Goal: Communication & Community: Participate in discussion

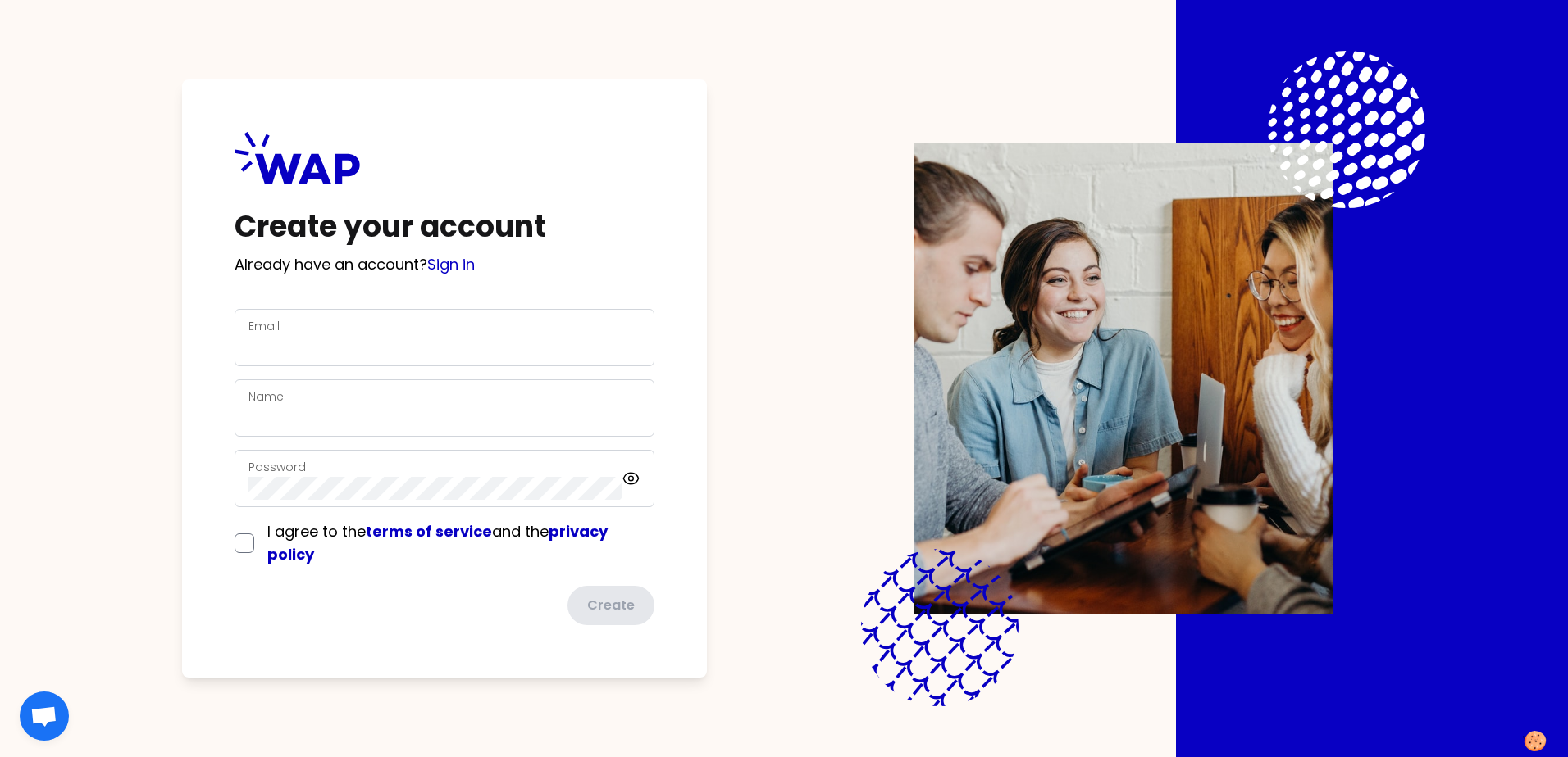
click at [402, 328] on div "Email" at bounding box center [445, 337] width 392 height 43
type input "[EMAIL_ADDRESS][PERSON_NAME][DOMAIN_NAME]"
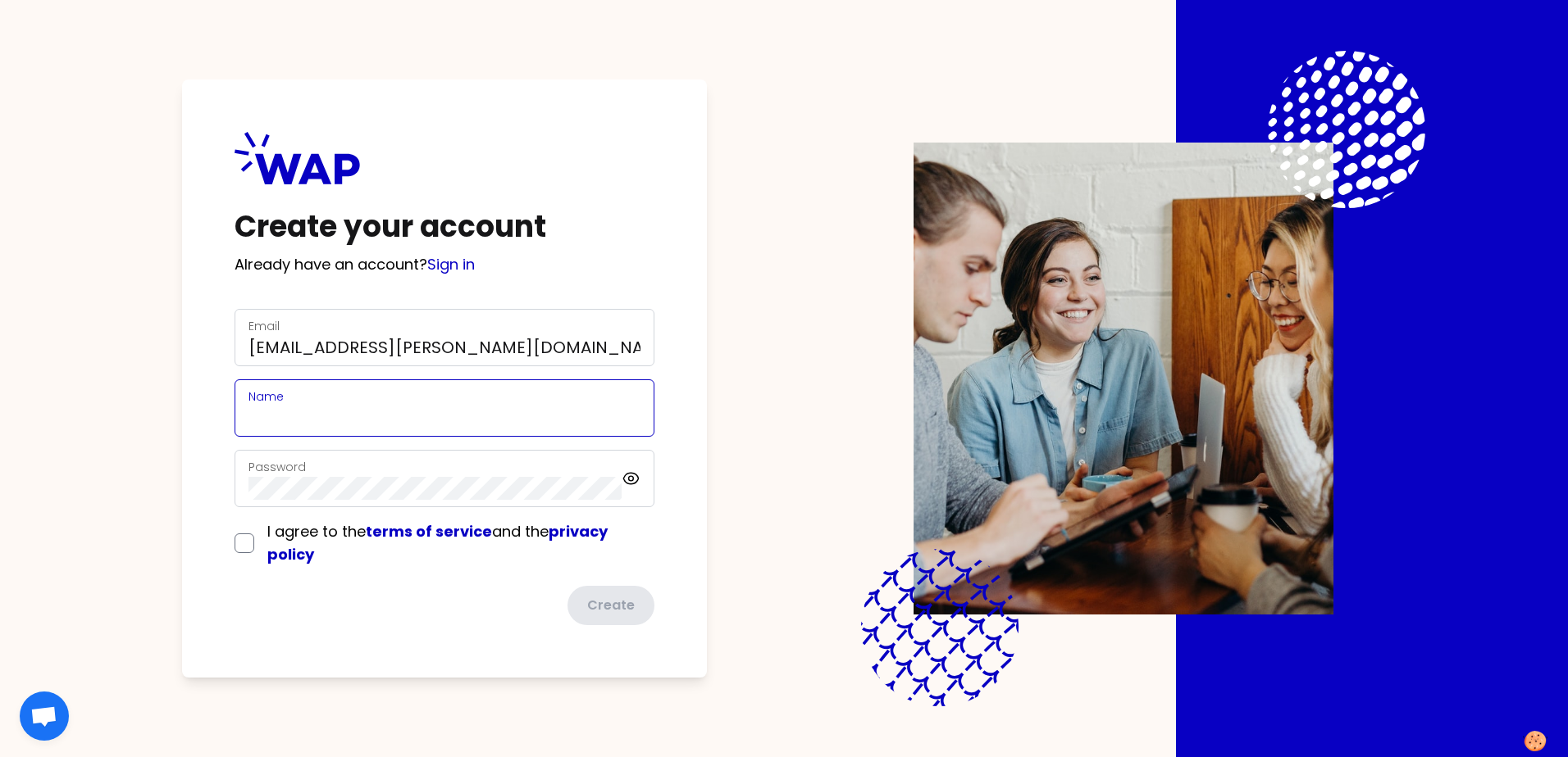
type input "[PERSON_NAME]"
click at [242, 544] on input "checkbox" at bounding box center [244, 543] width 20 height 20
checkbox input "true"
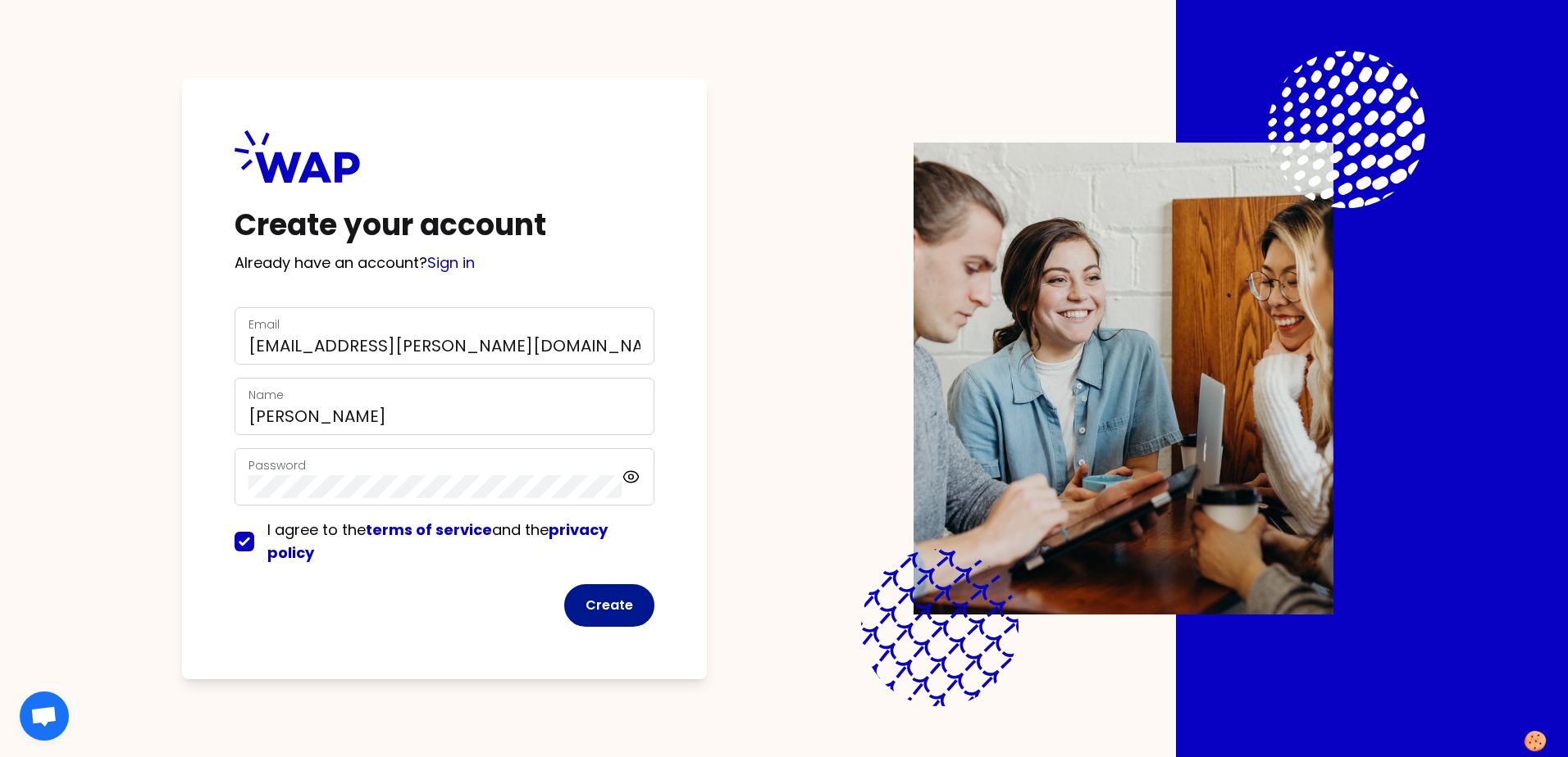
click at [620, 598] on button "Create" at bounding box center [609, 606] width 90 height 43
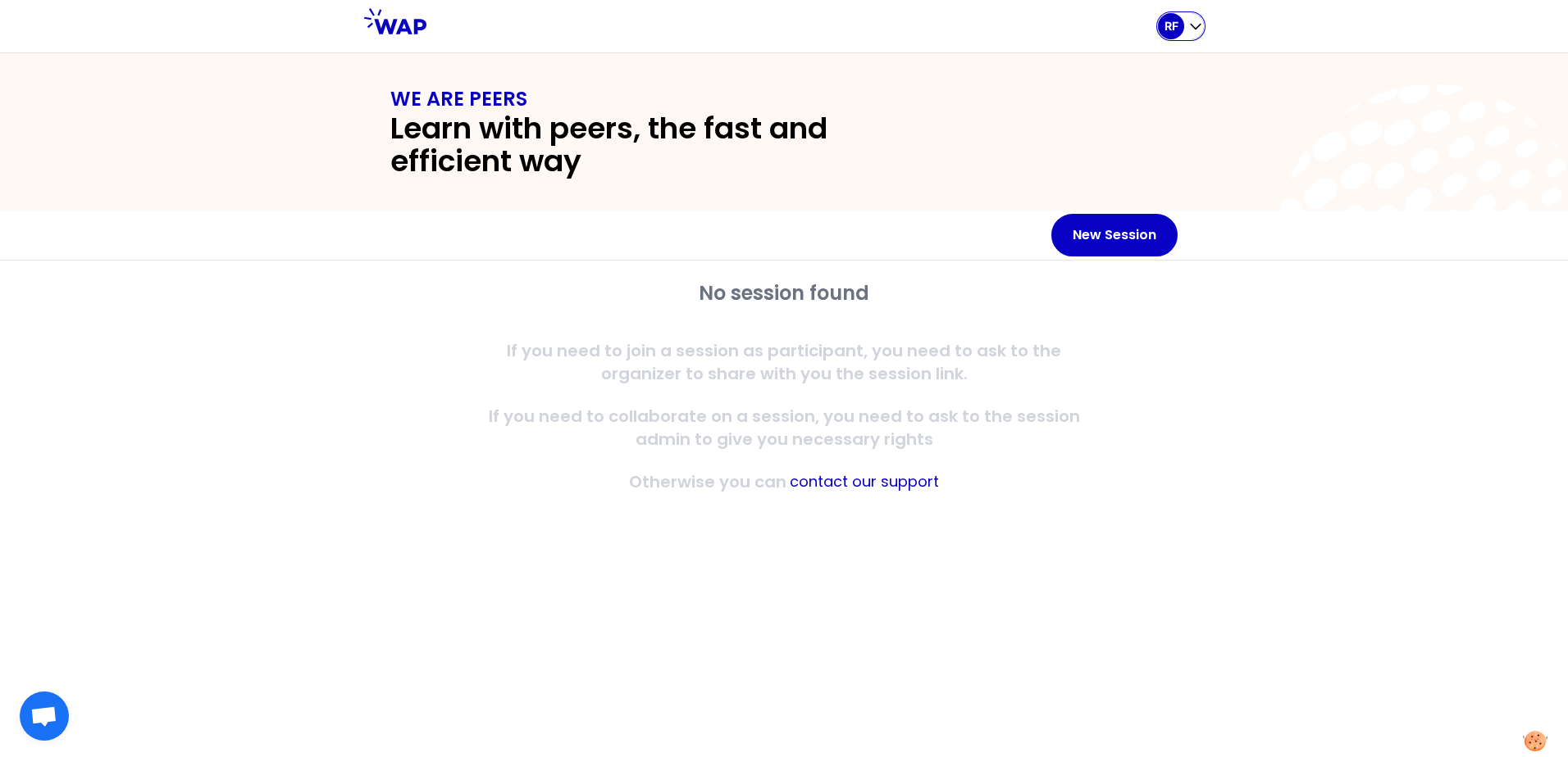
click at [1194, 24] on icon "button" at bounding box center [1196, 26] width 16 height 16
click at [1278, 76] on div "WE ARE PEERS Learn with peers, the fast and efficient way" at bounding box center [784, 131] width 1568 height 157
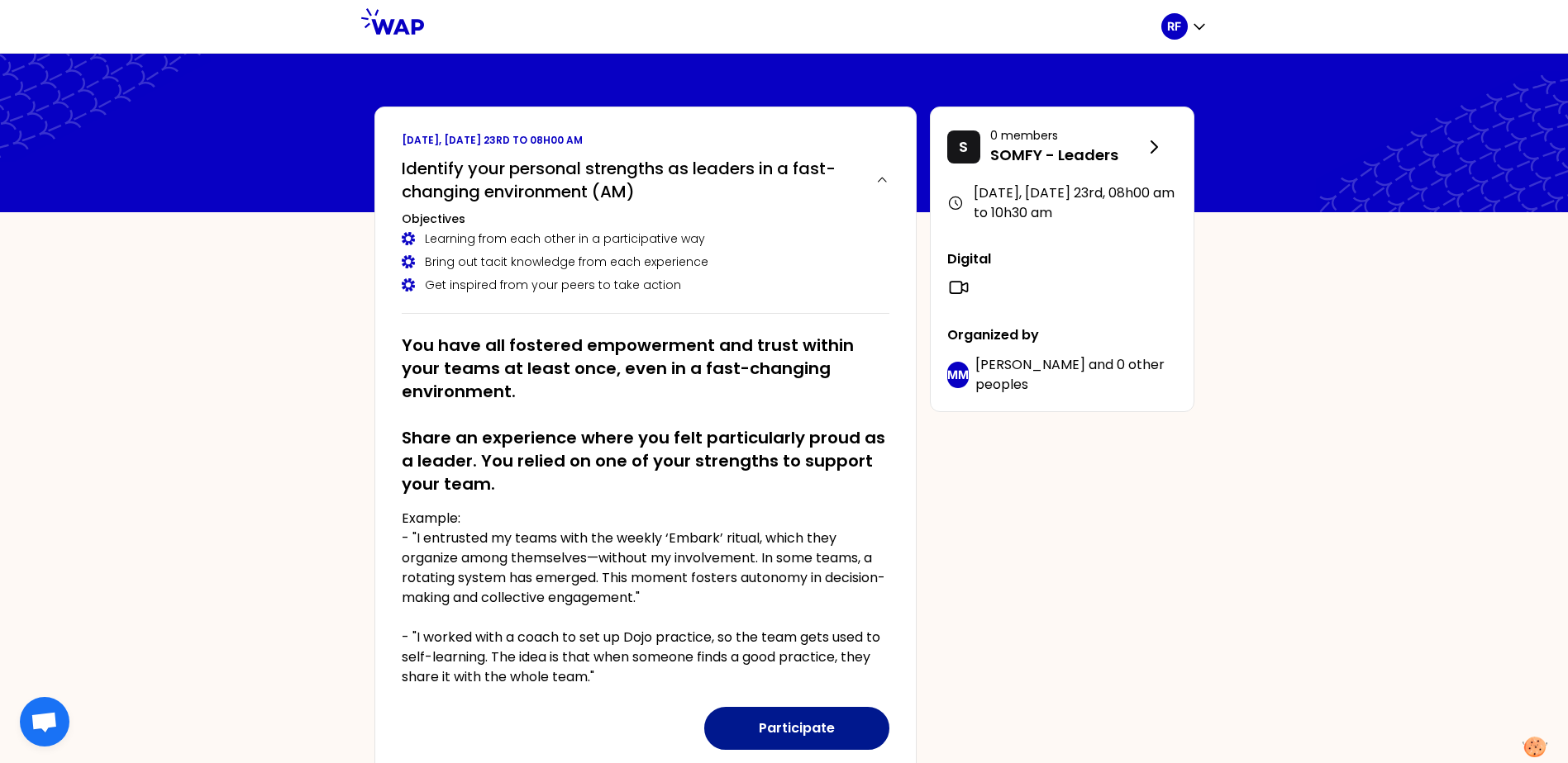
click at [810, 727] on button "Participate" at bounding box center [796, 728] width 185 height 43
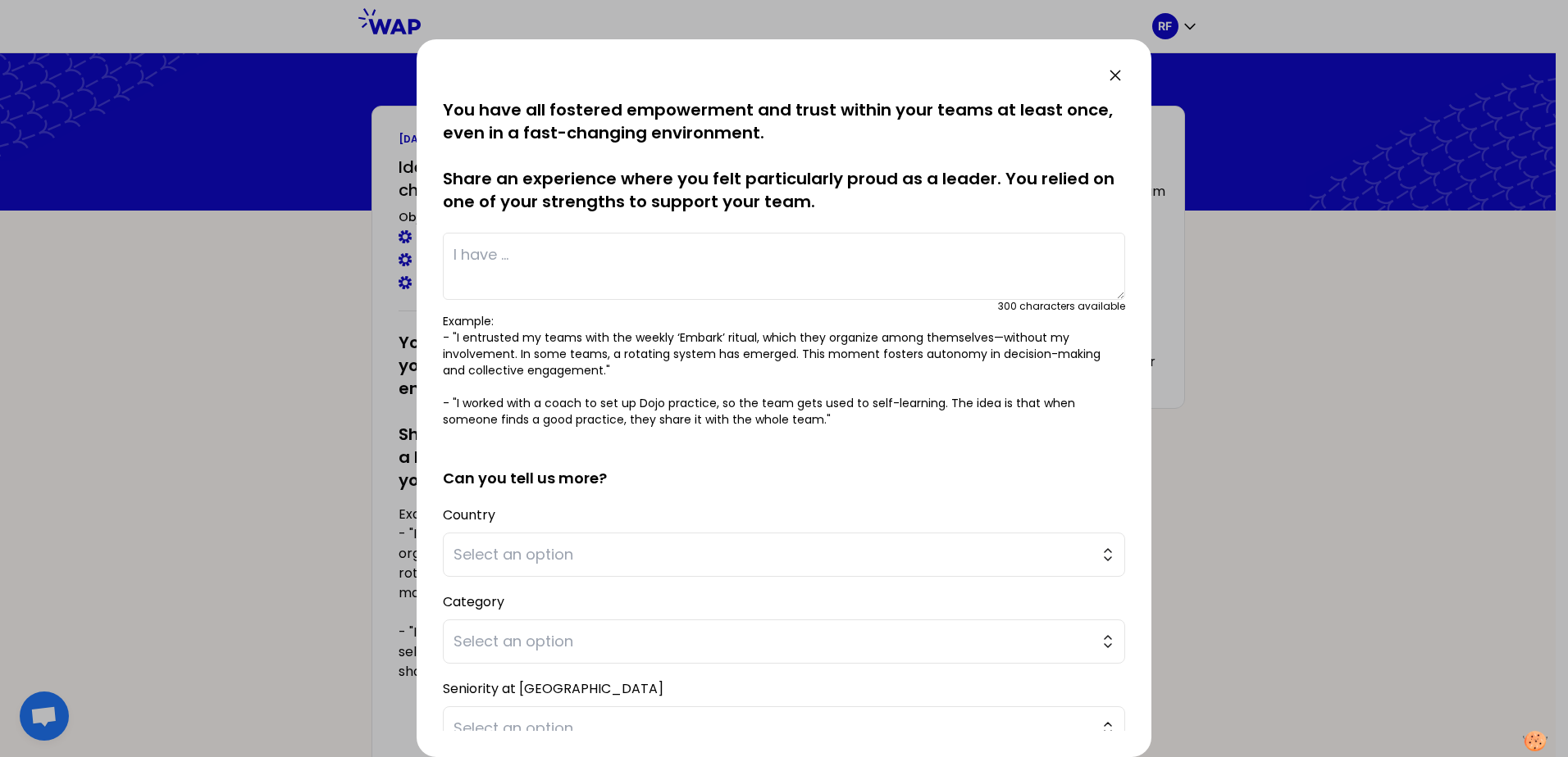
click at [628, 264] on textarea at bounding box center [784, 266] width 682 height 68
click at [560, 545] on button "Select an option" at bounding box center [784, 555] width 682 height 44
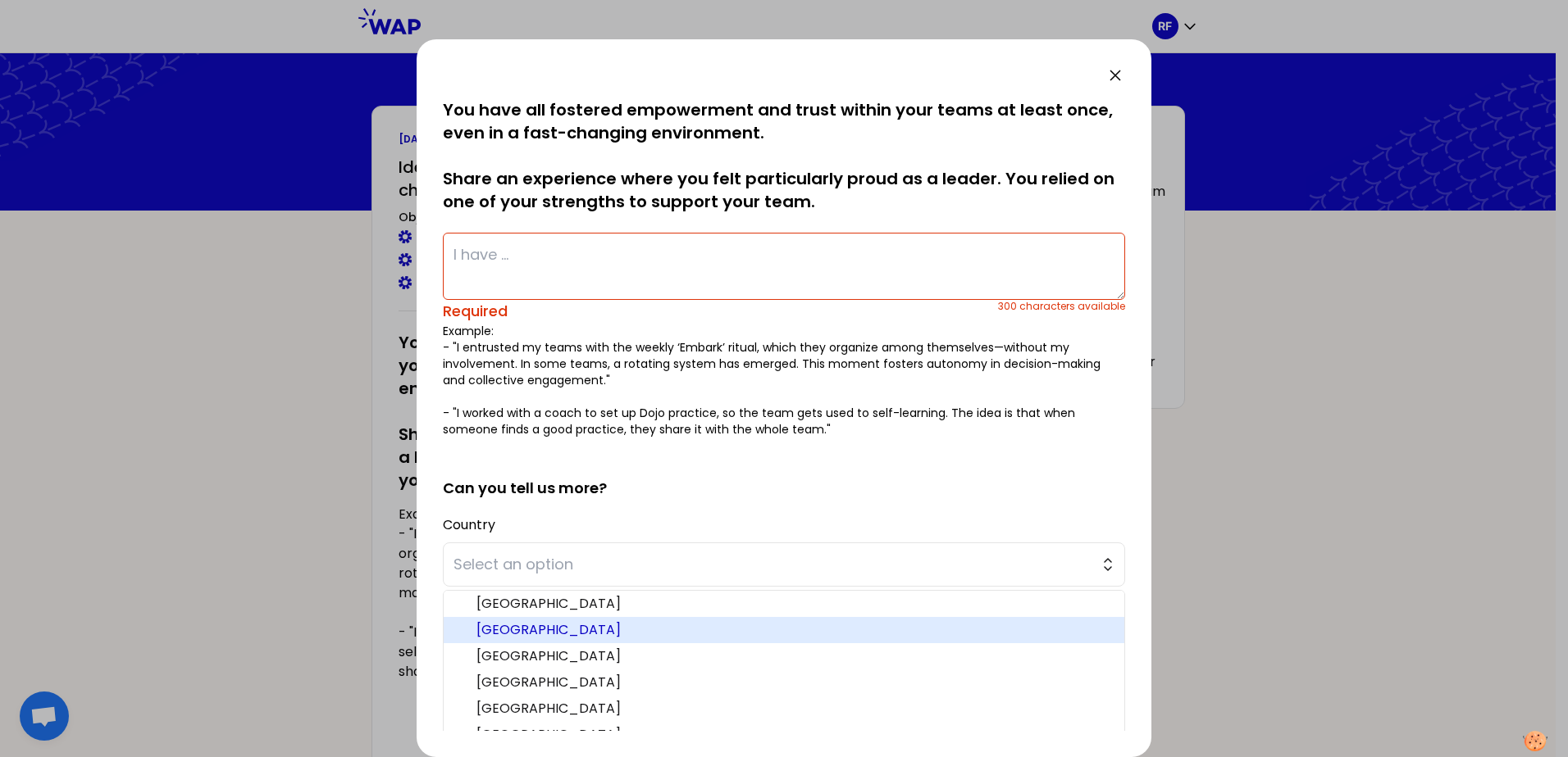
scroll to position [164, 0]
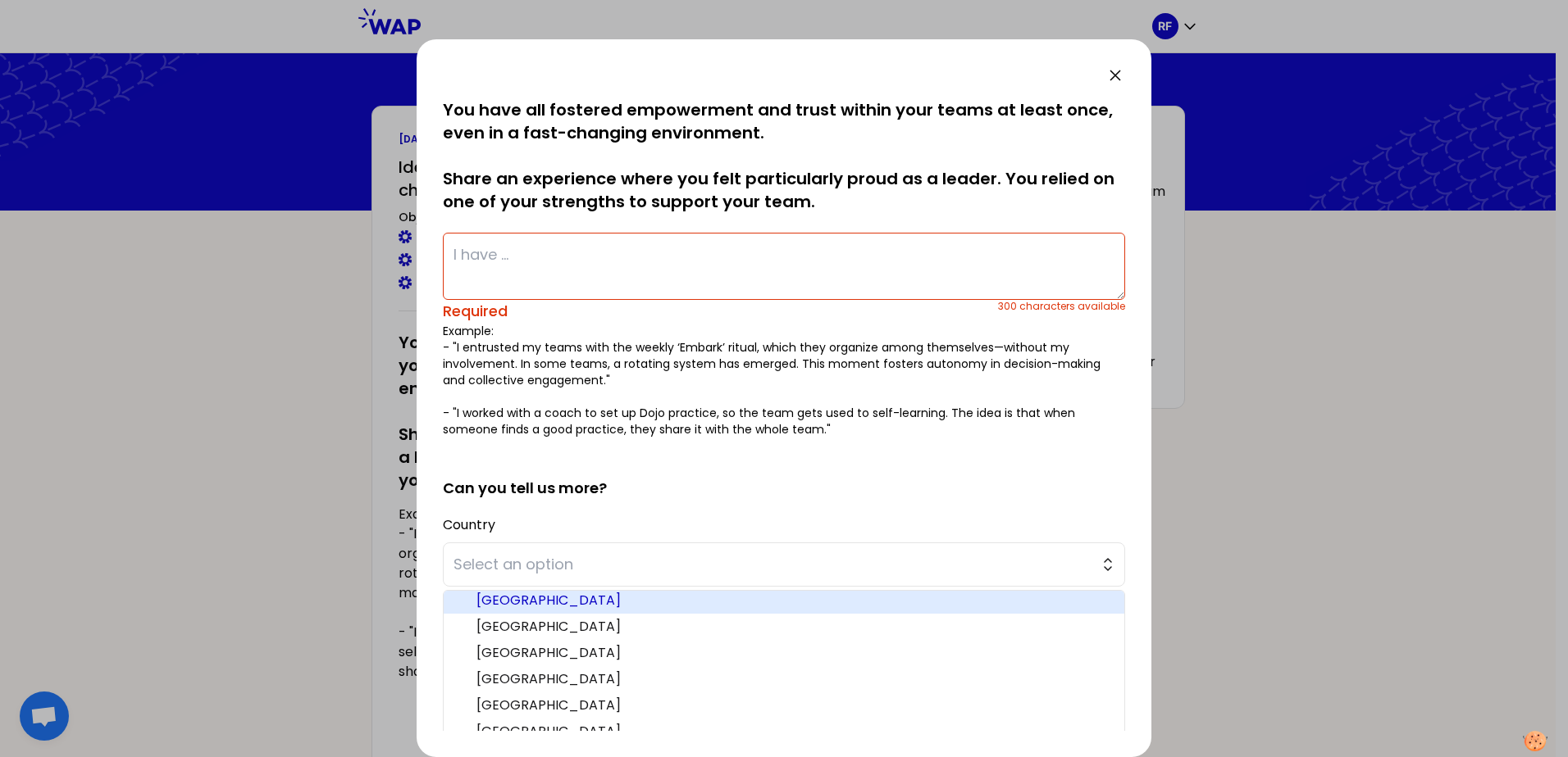
click at [515, 603] on span "France" at bounding box center [794, 601] width 634 height 20
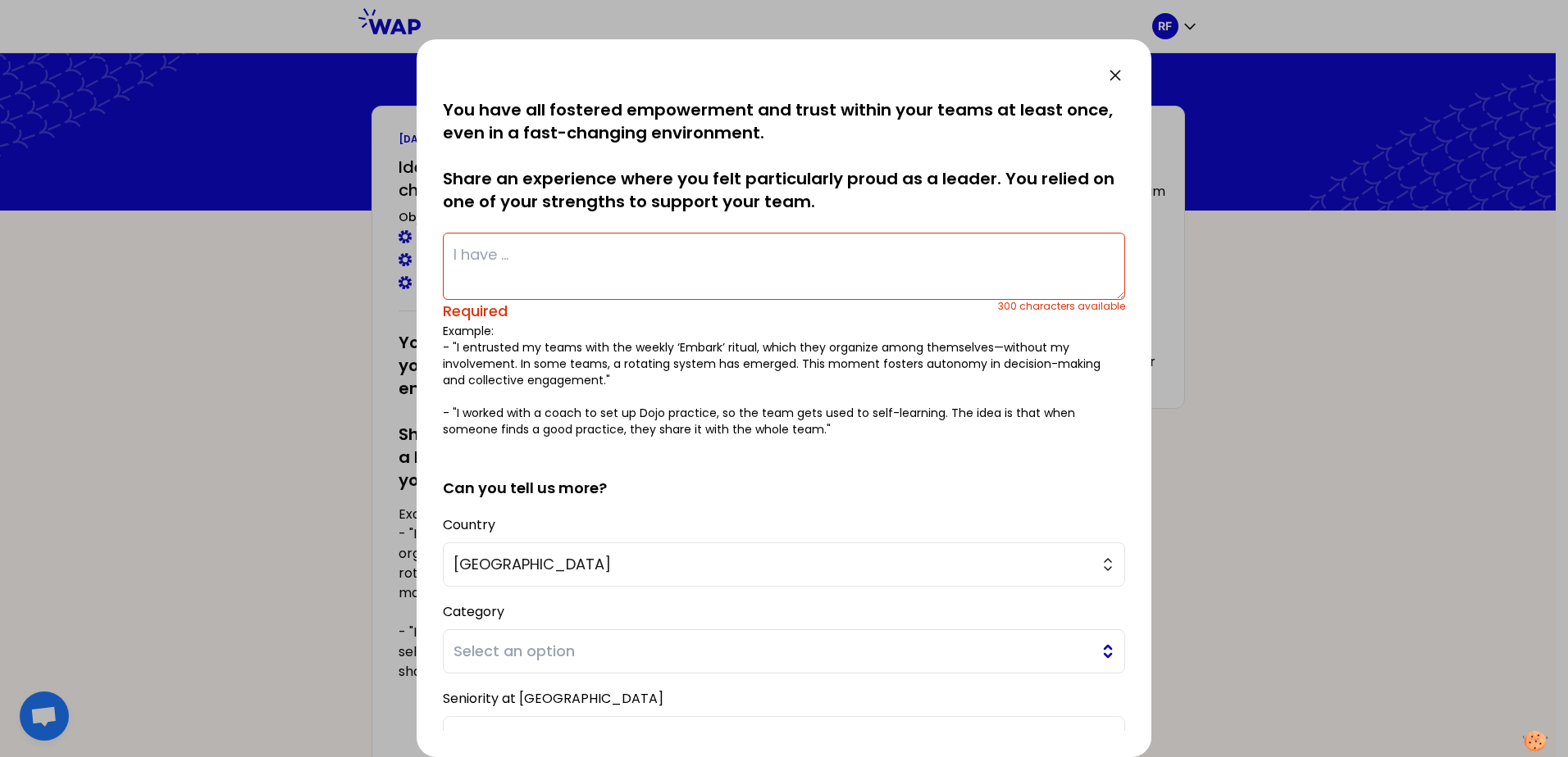
click at [507, 651] on span "Select an option" at bounding box center [773, 651] width 638 height 23
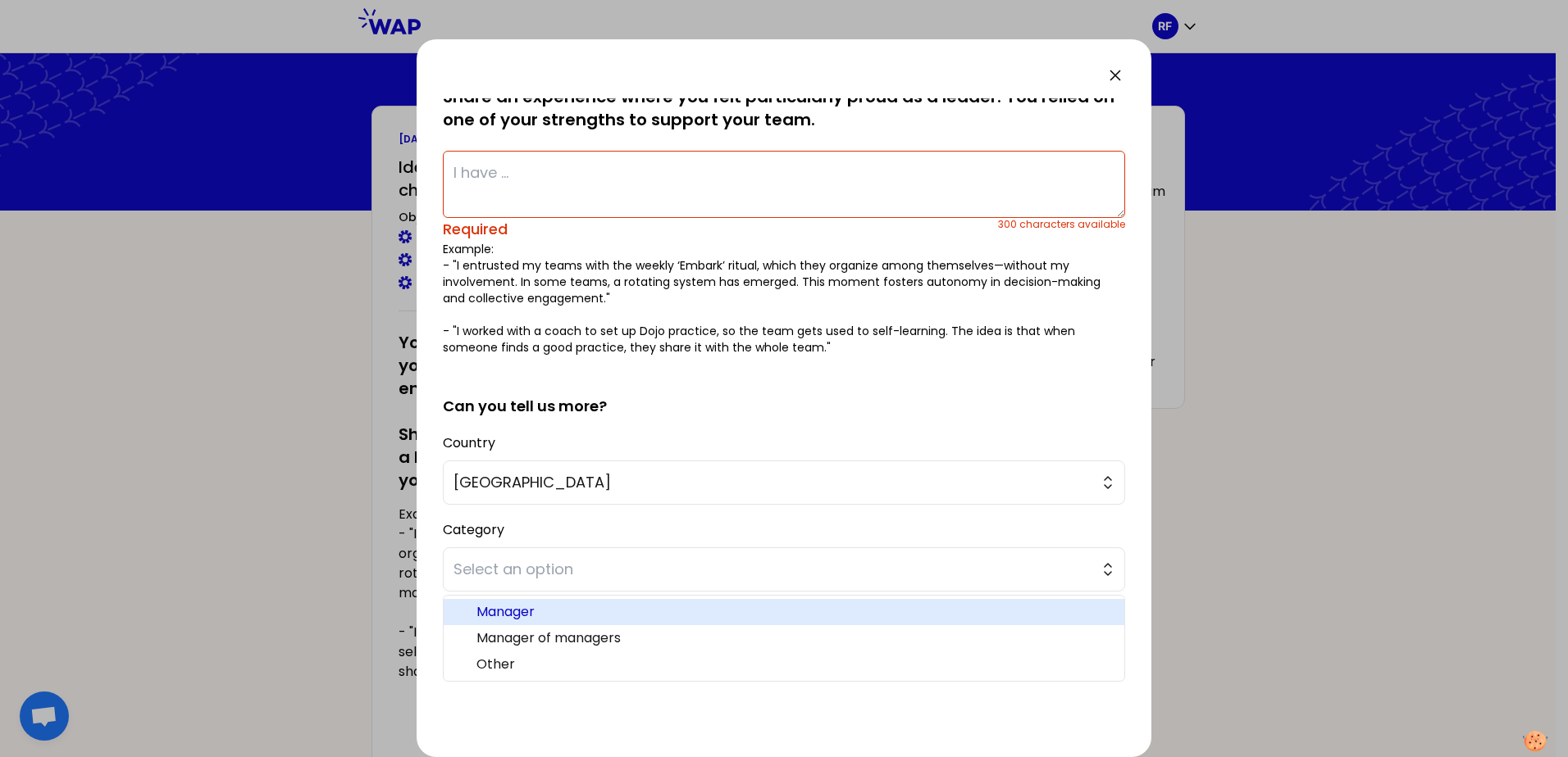
click at [551, 618] on span "Manager" at bounding box center [794, 612] width 634 height 20
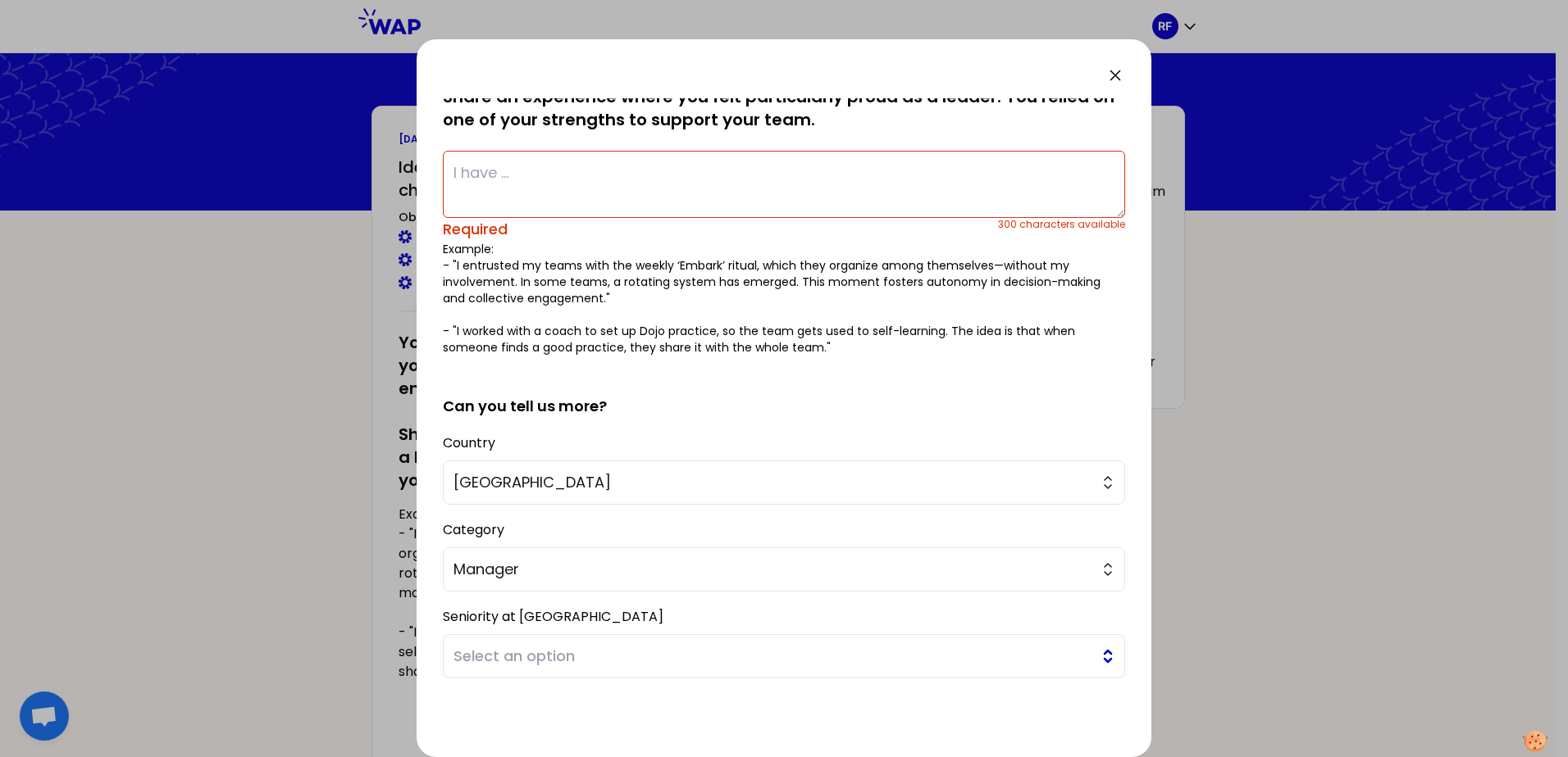
click at [561, 649] on span "Select an option" at bounding box center [773, 657] width 638 height 23
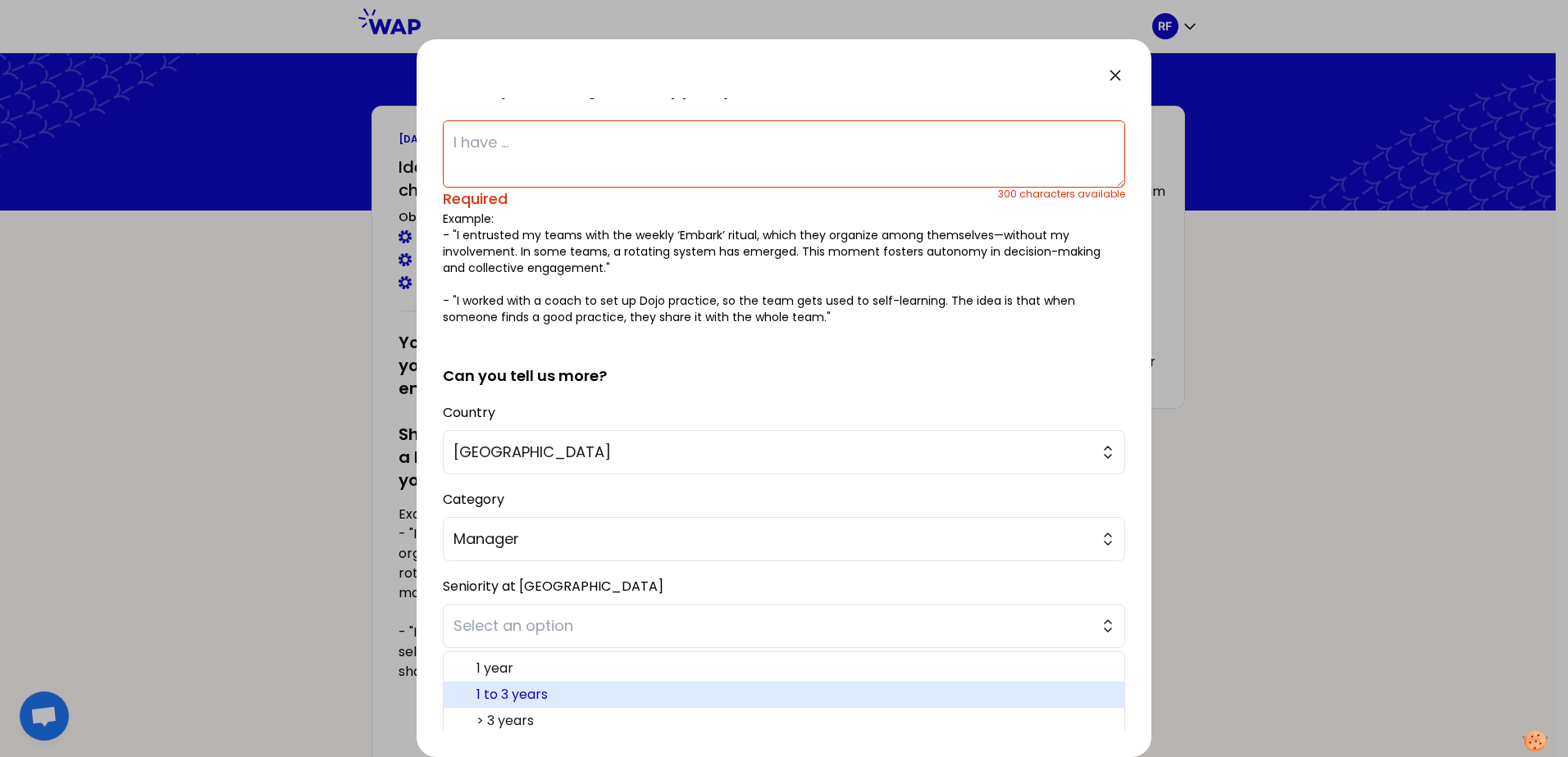
scroll to position [138, 0]
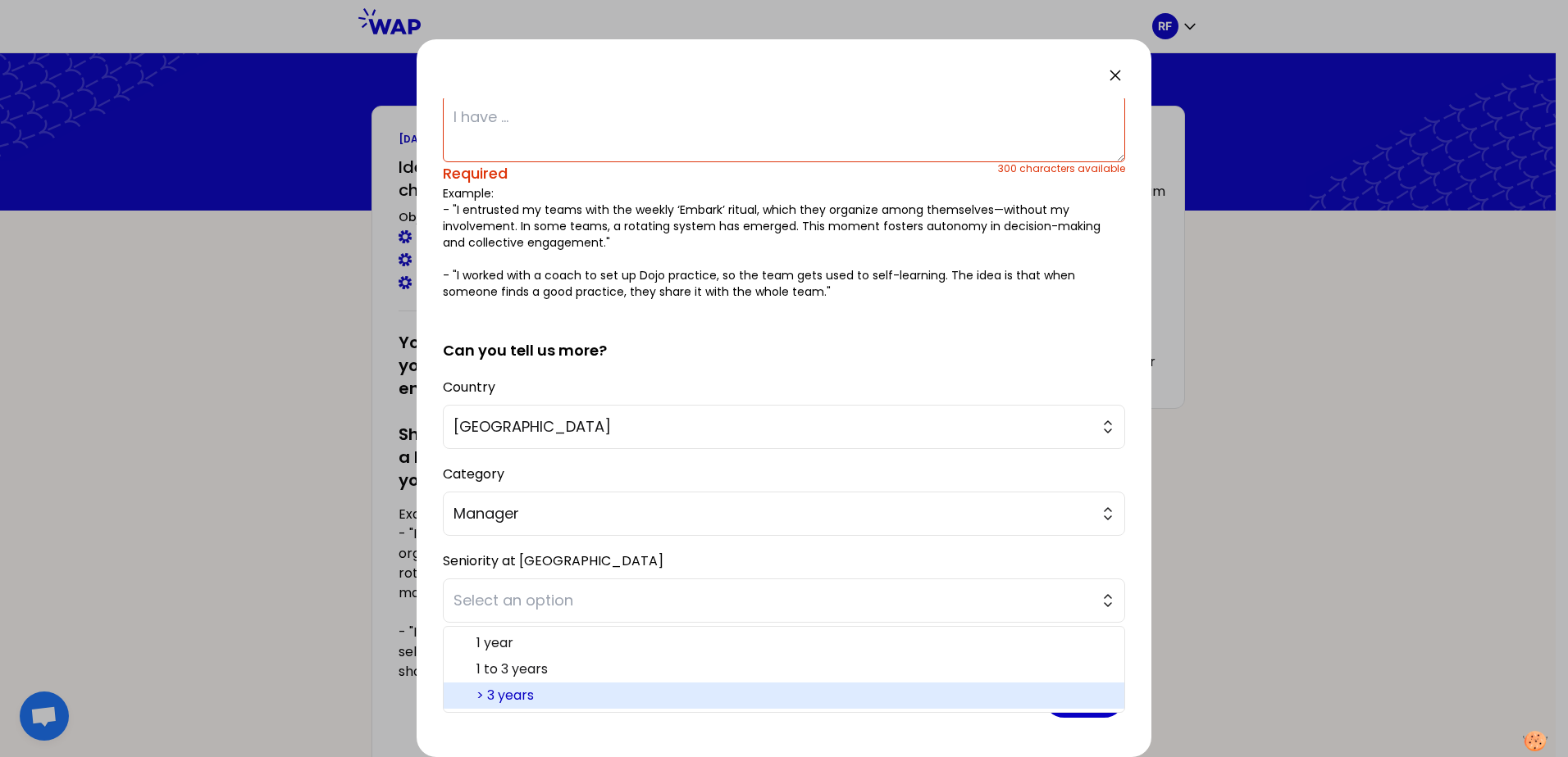
click at [528, 689] on span "> 3 years" at bounding box center [794, 696] width 634 height 20
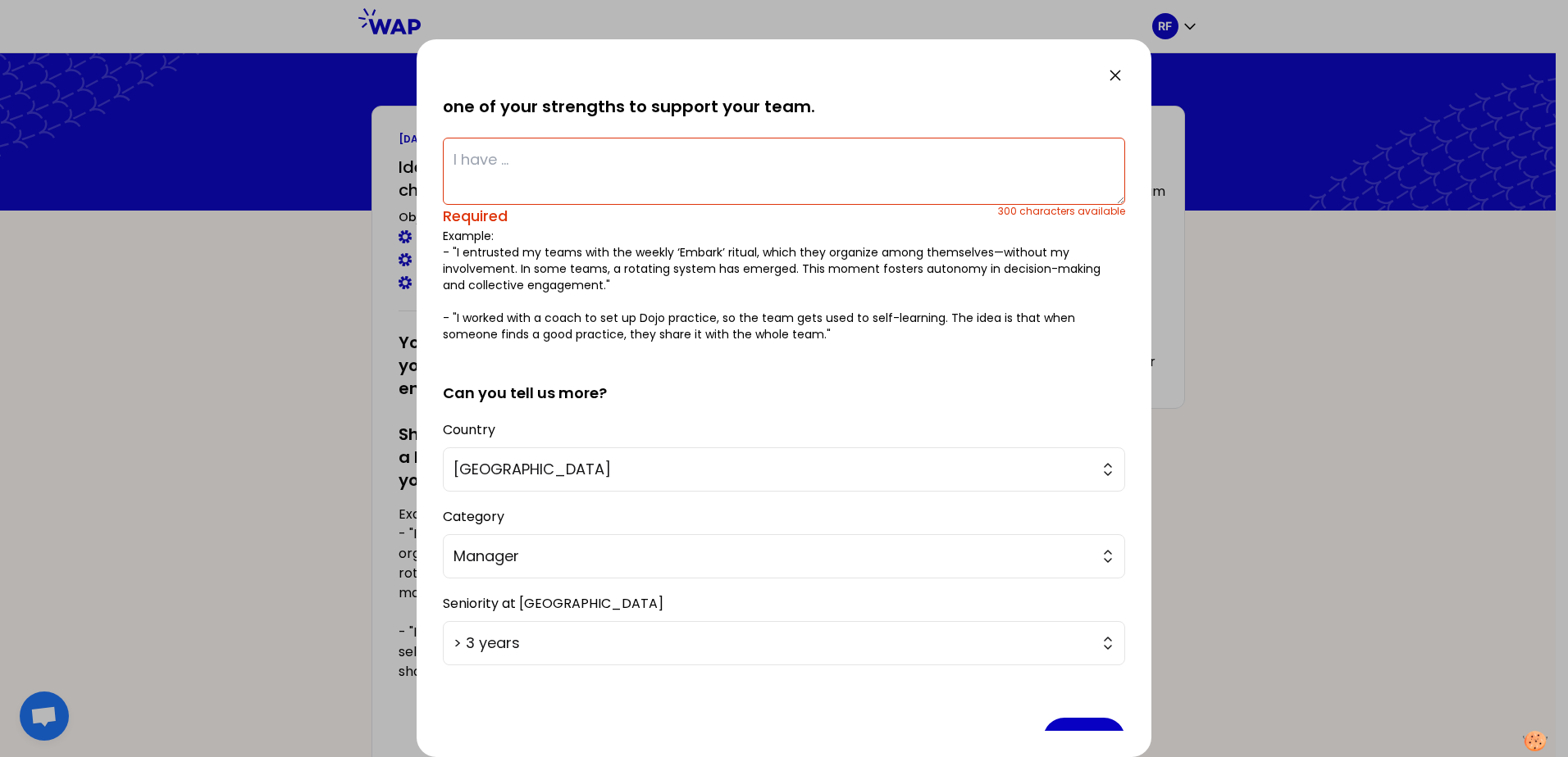
scroll to position [56, 0]
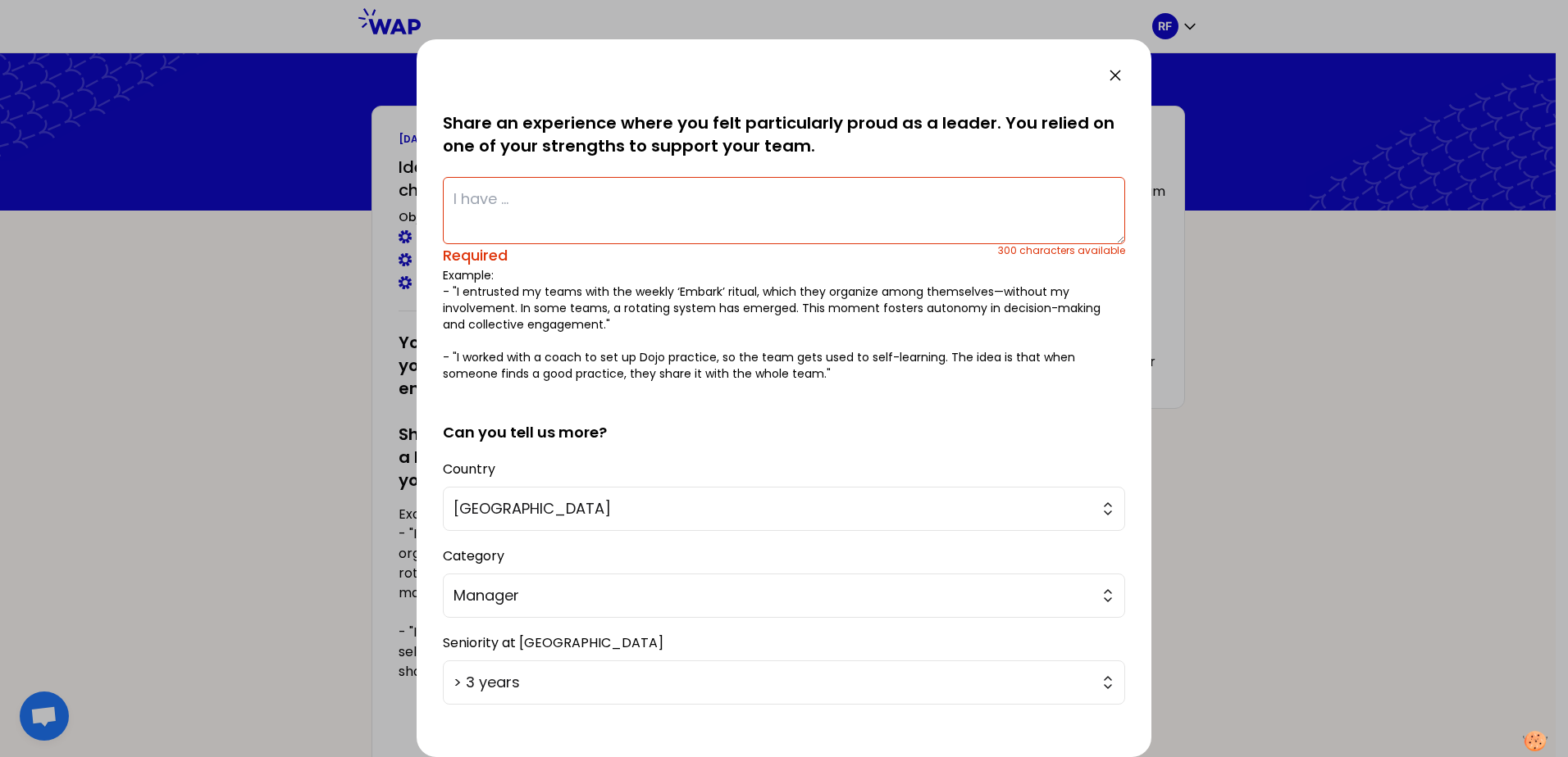
click at [535, 199] on textarea at bounding box center [784, 210] width 682 height 68
click at [510, 199] on textarea at bounding box center [784, 210] width 682 height 68
paste textarea "I demonstrated leadership by organizing a morning coffee session that helped th…"
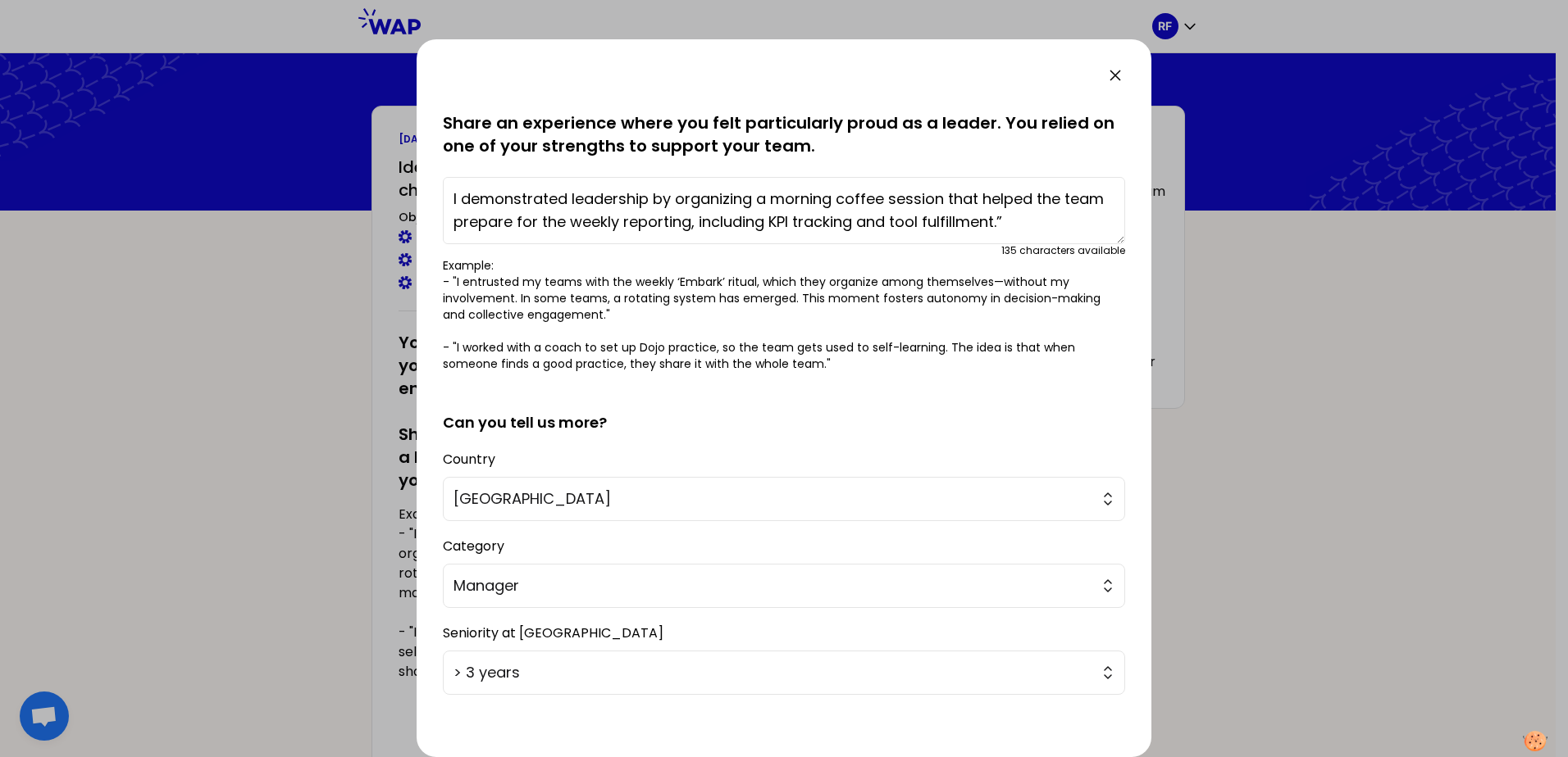
click at [770, 197] on textarea "I demonstrated leadership by organizing a morning coffee session that helped th…" at bounding box center [784, 210] width 682 height 68
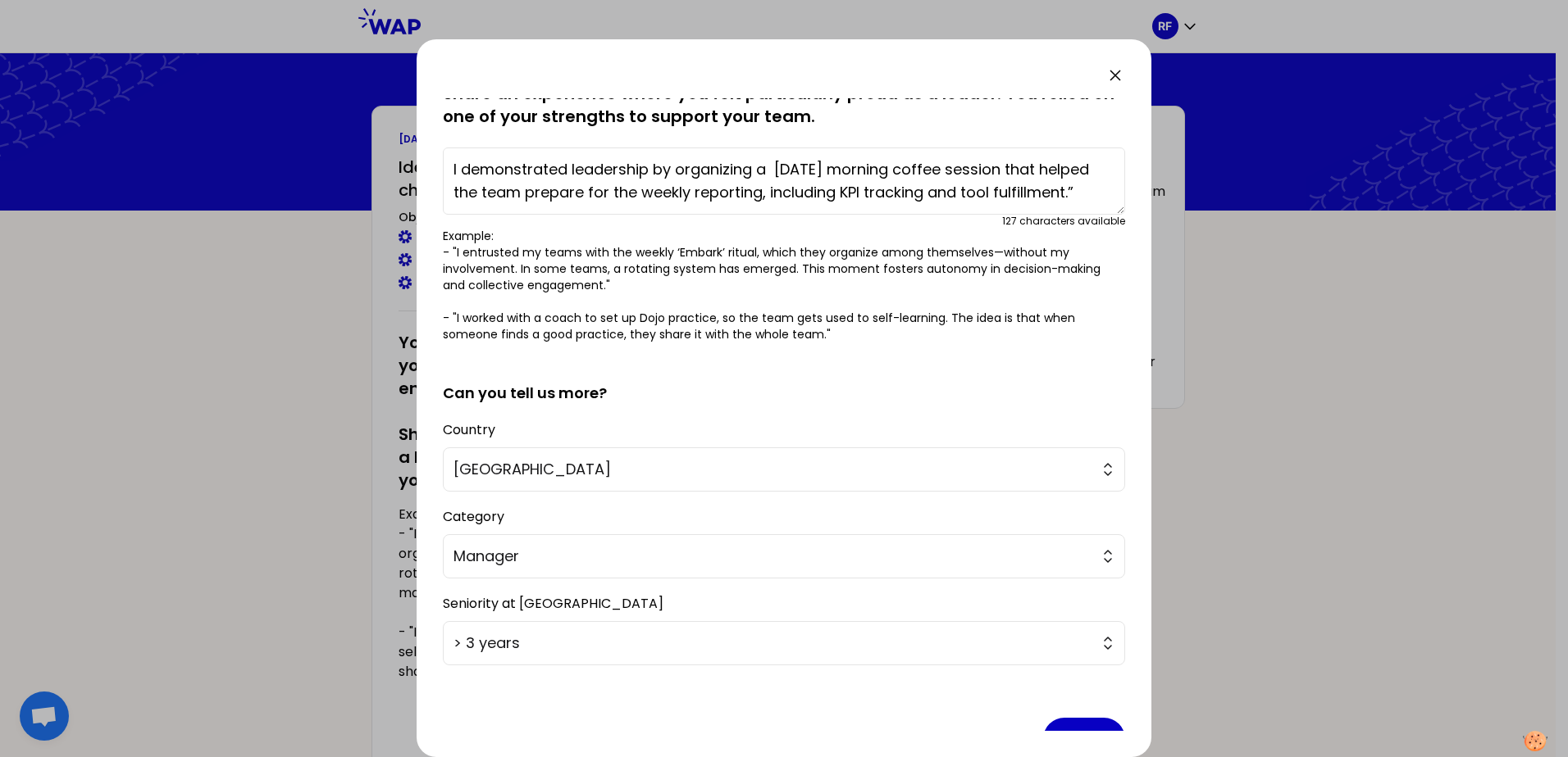
scroll to position [128, 0]
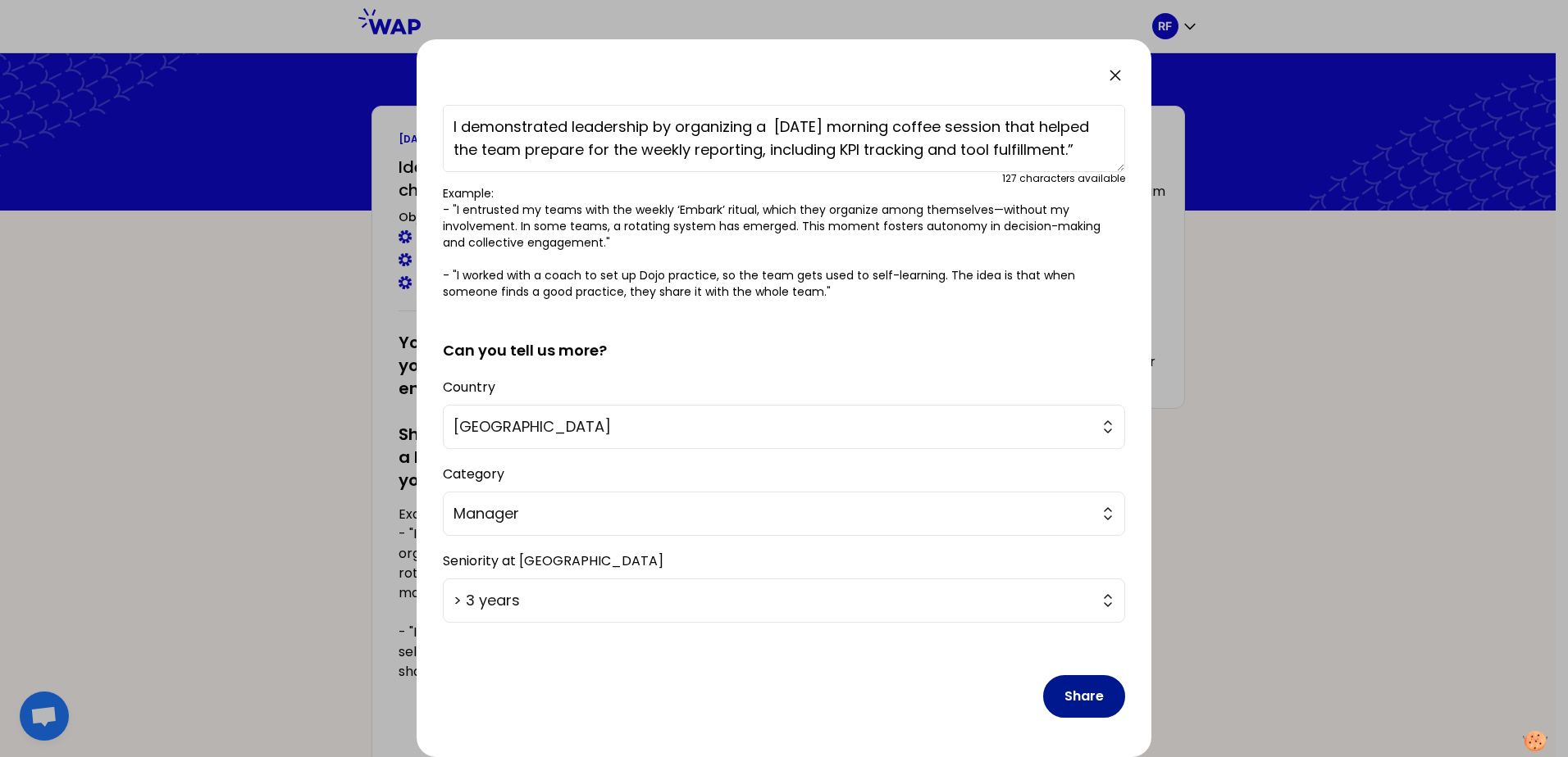
type textarea "I demonstrated leadership by organizing a Monday morning coffee session that he…"
click at [1062, 690] on button "Share" at bounding box center [1084, 696] width 82 height 43
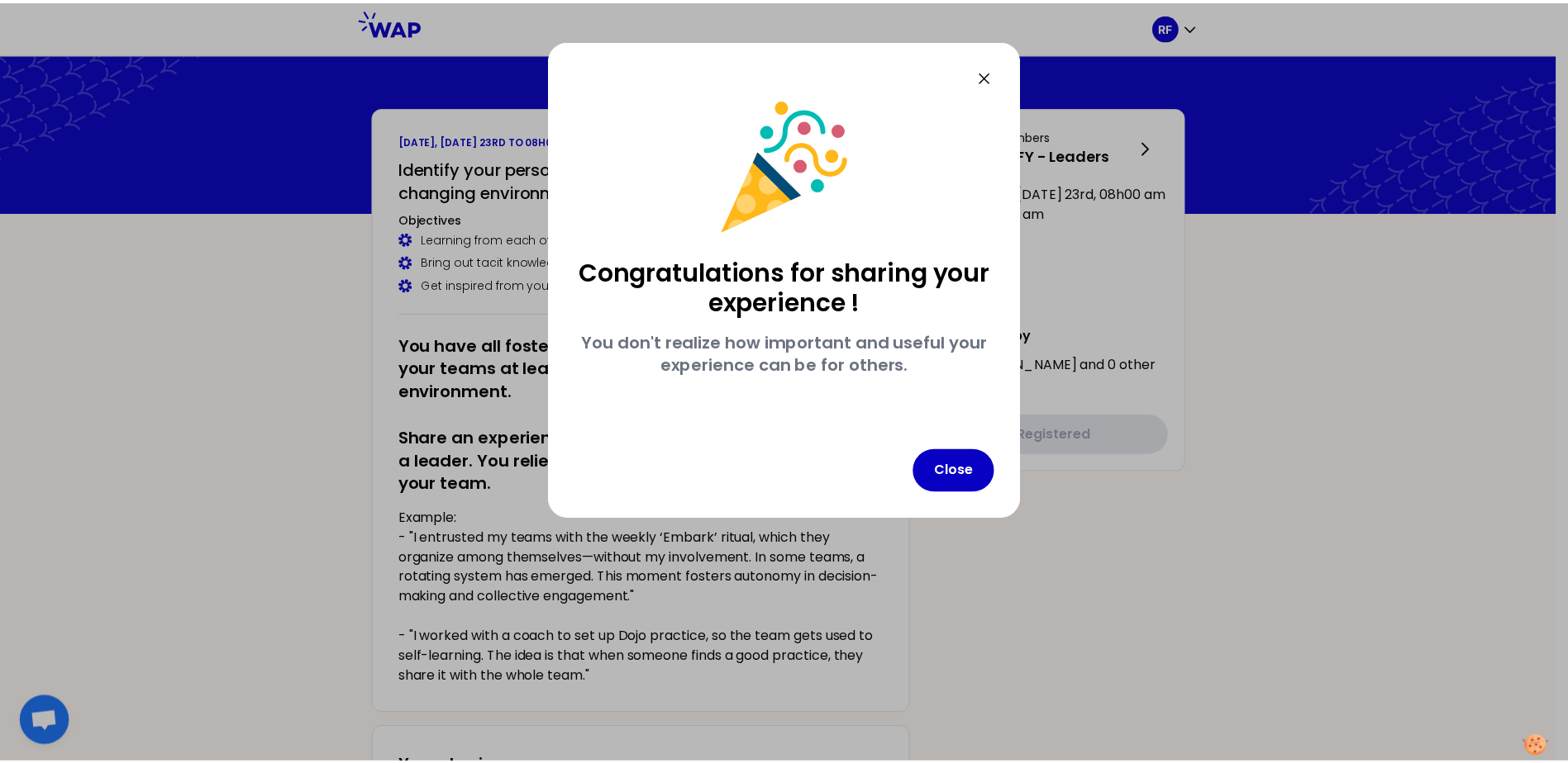
scroll to position [0, 0]
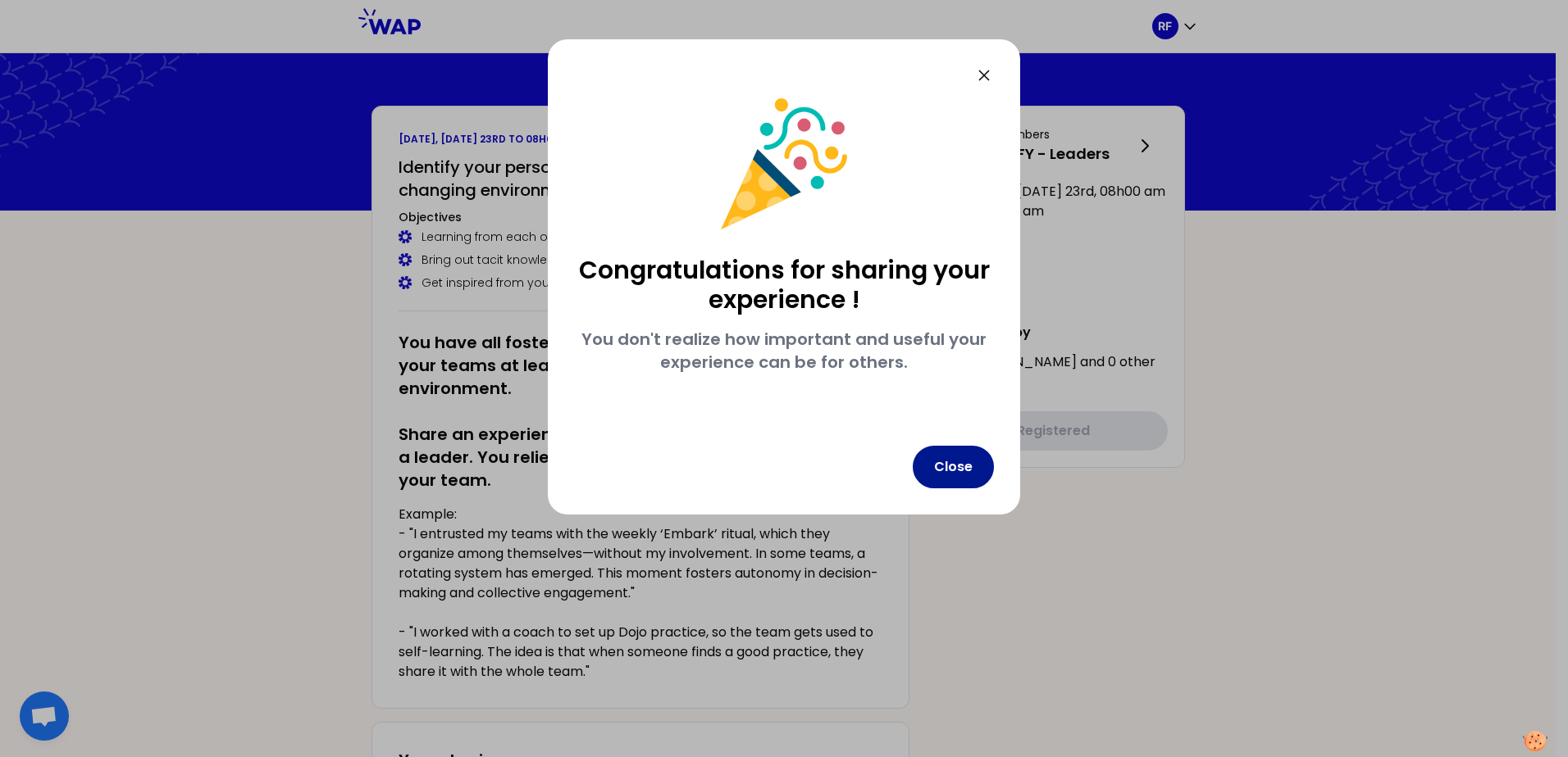
click at [946, 461] on button "Close" at bounding box center [953, 467] width 81 height 43
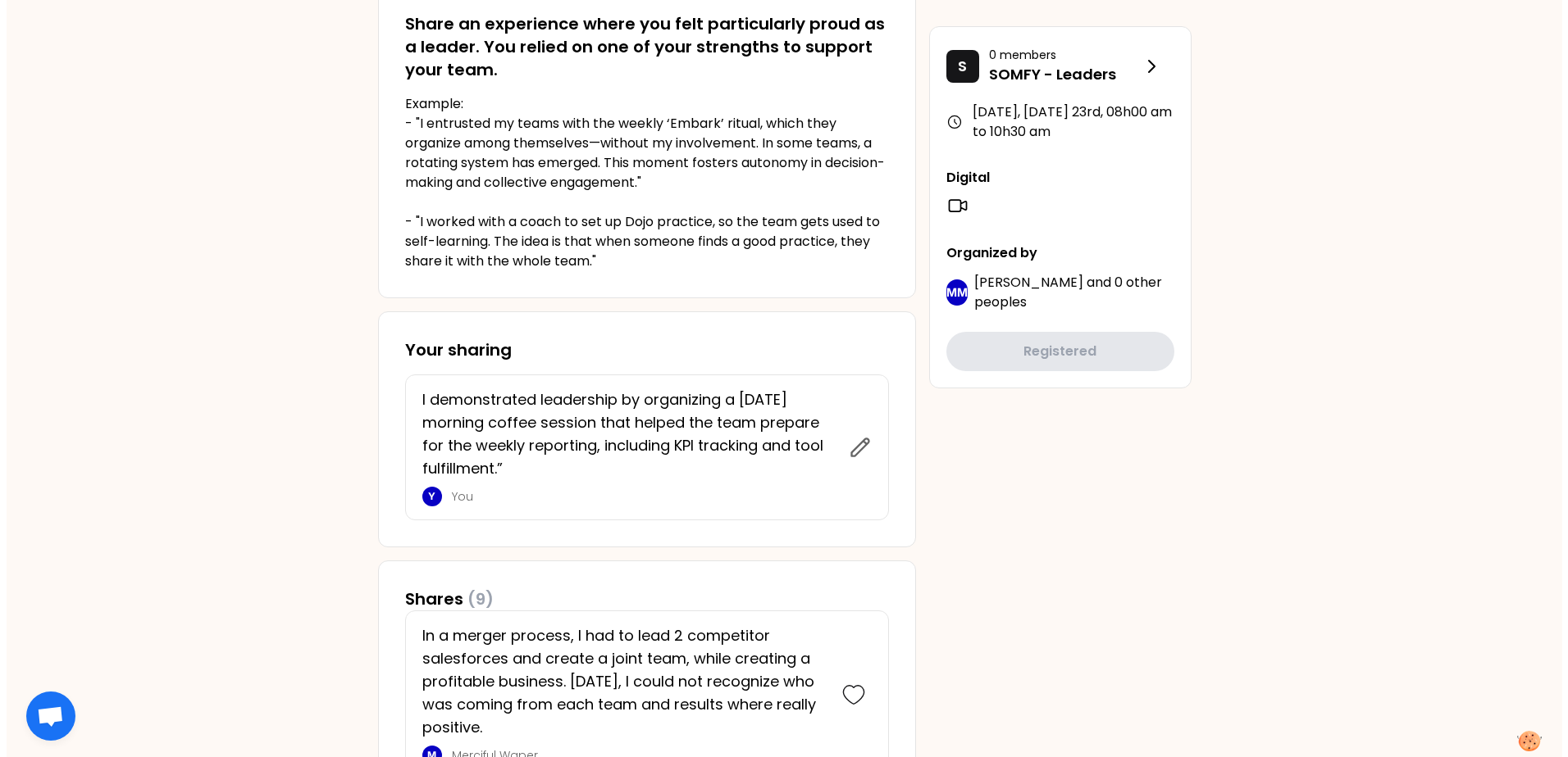
scroll to position [409, 0]
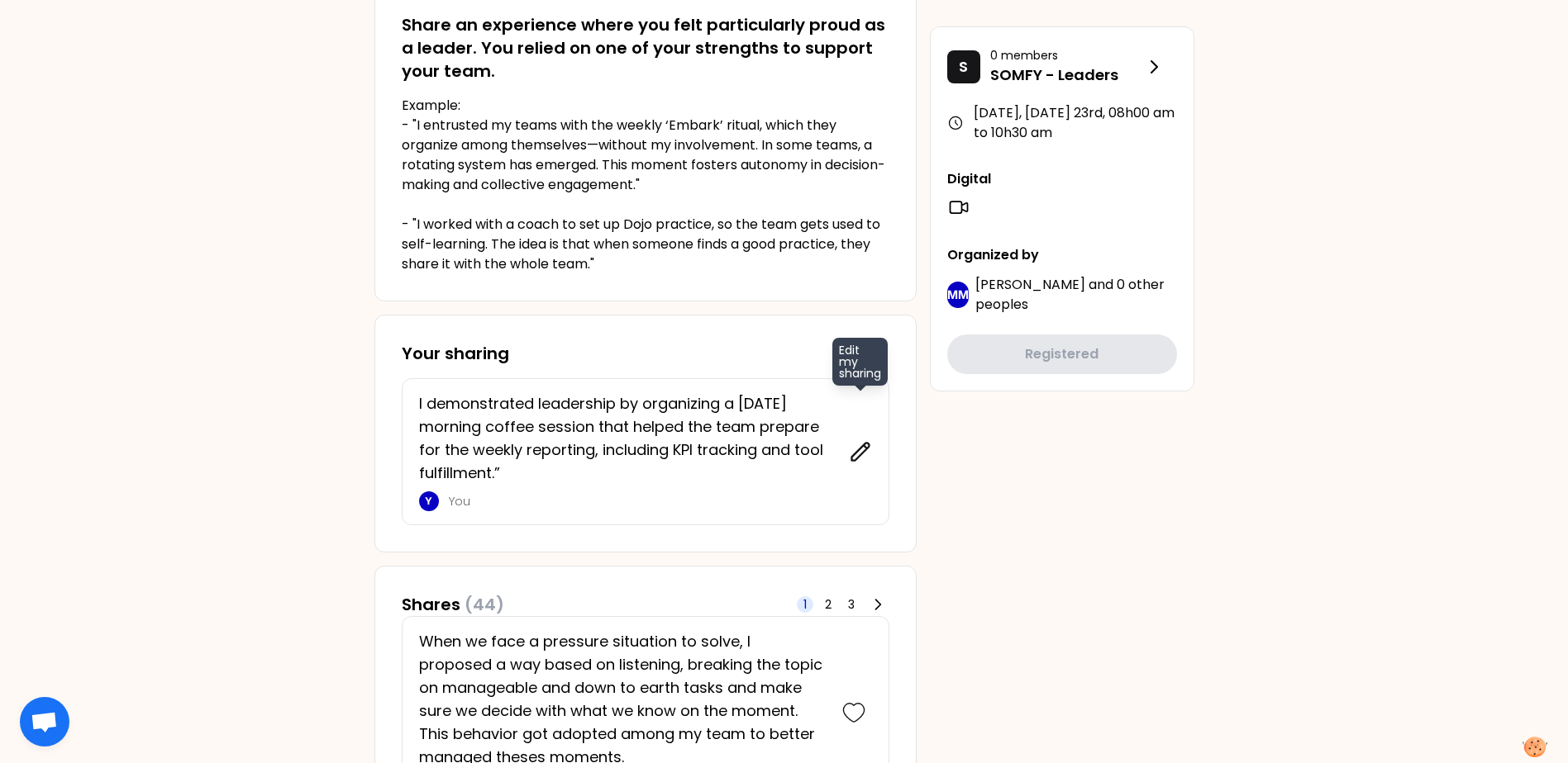
click at [854, 450] on icon at bounding box center [860, 452] width 23 height 23
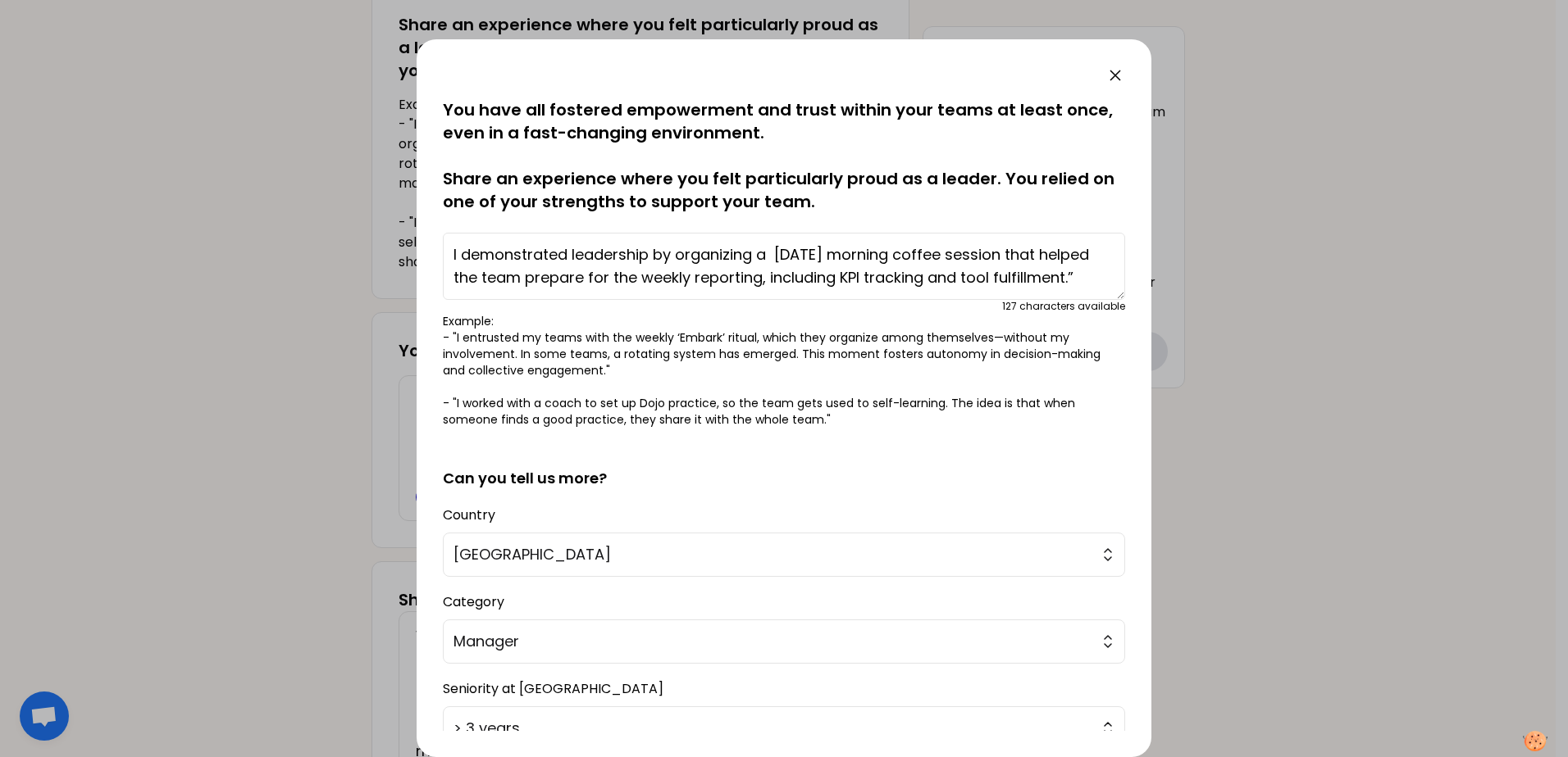
click at [1082, 276] on textarea "I demonstrated leadership by organizing a Monday morning coffee session that he…" at bounding box center [784, 266] width 682 height 68
paste textarea "Reporting is not always the most engaging activity, but it is necessary. To mak…"
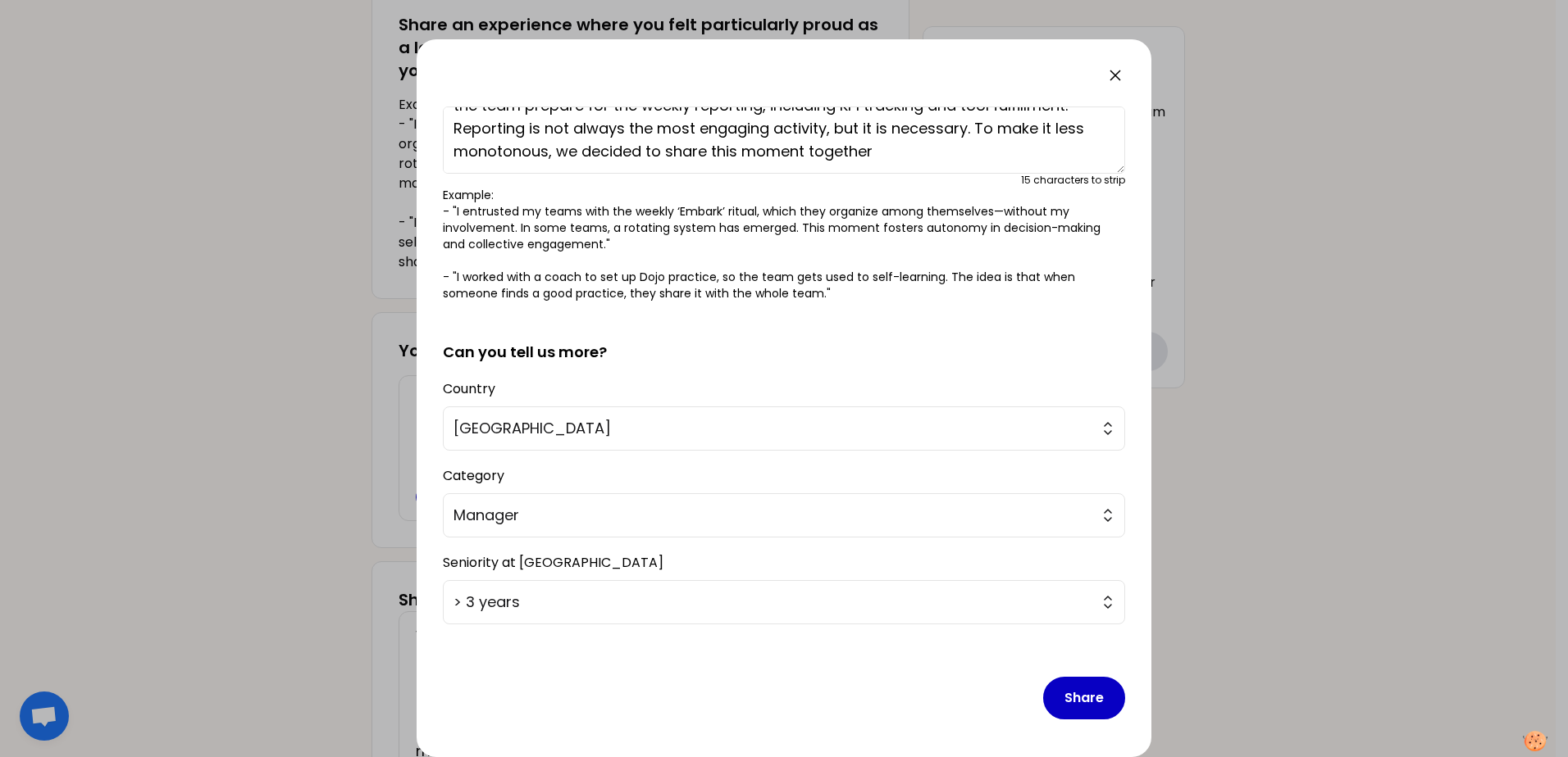
scroll to position [128, 0]
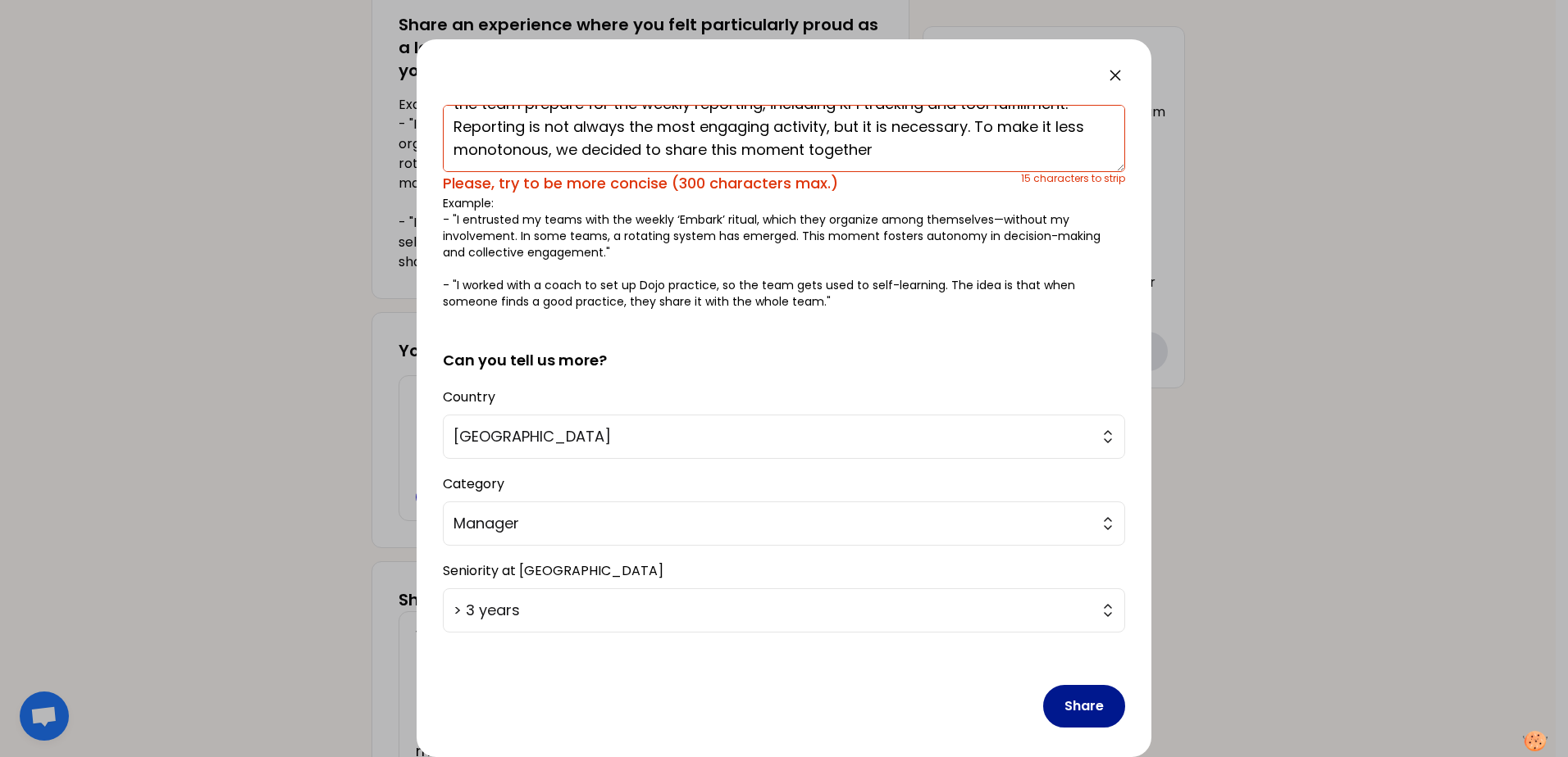
click at [1085, 698] on button "Share" at bounding box center [1084, 707] width 82 height 43
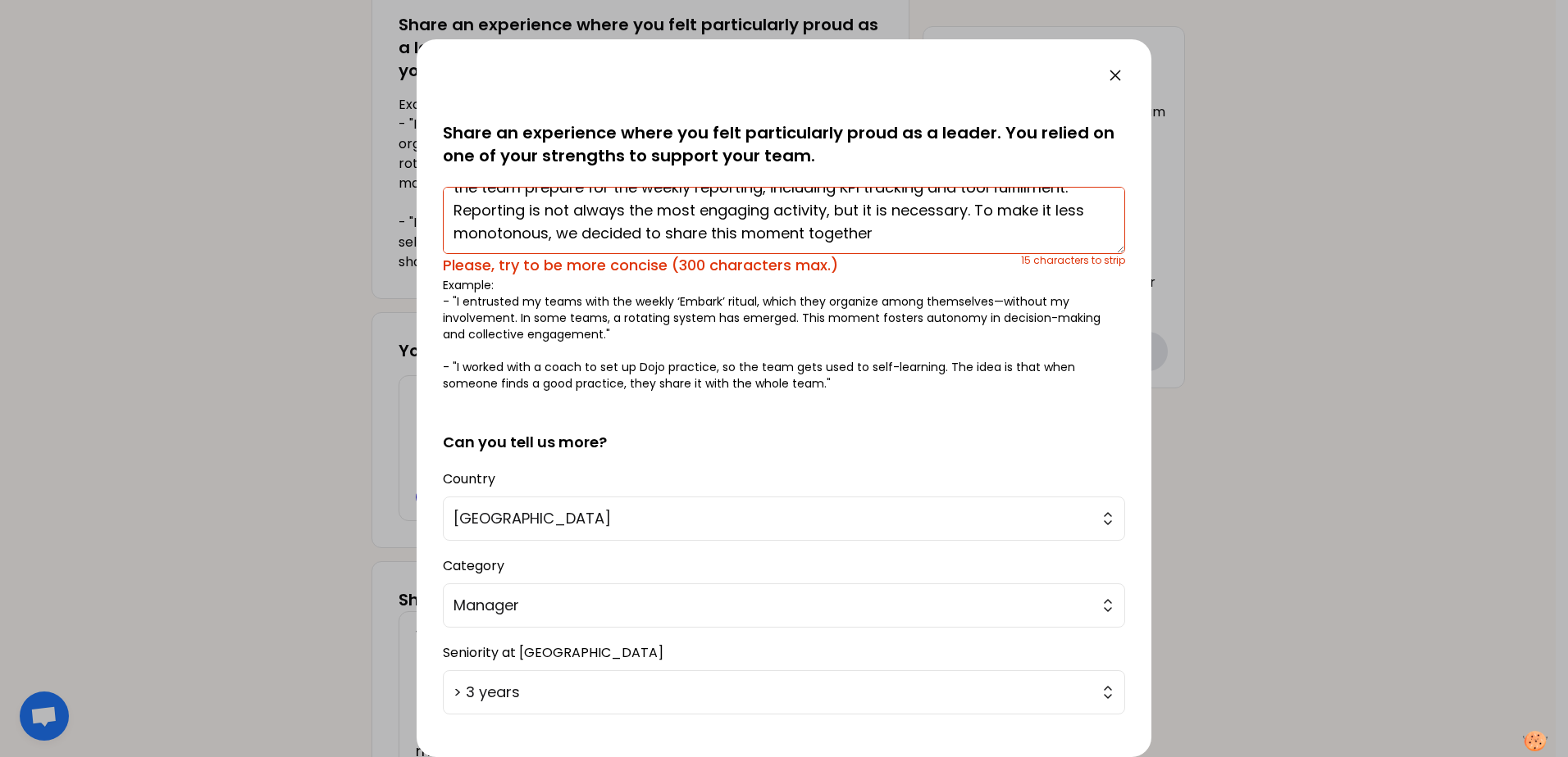
scroll to position [69, 0]
drag, startPoint x: 652, startPoint y: 209, endPoint x: 457, endPoint y: 209, distance: 195.0
click at [457, 209] on textarea "I demonstrated leadership by organizing a Monday morning coffee session that he…" at bounding box center [784, 220] width 682 height 68
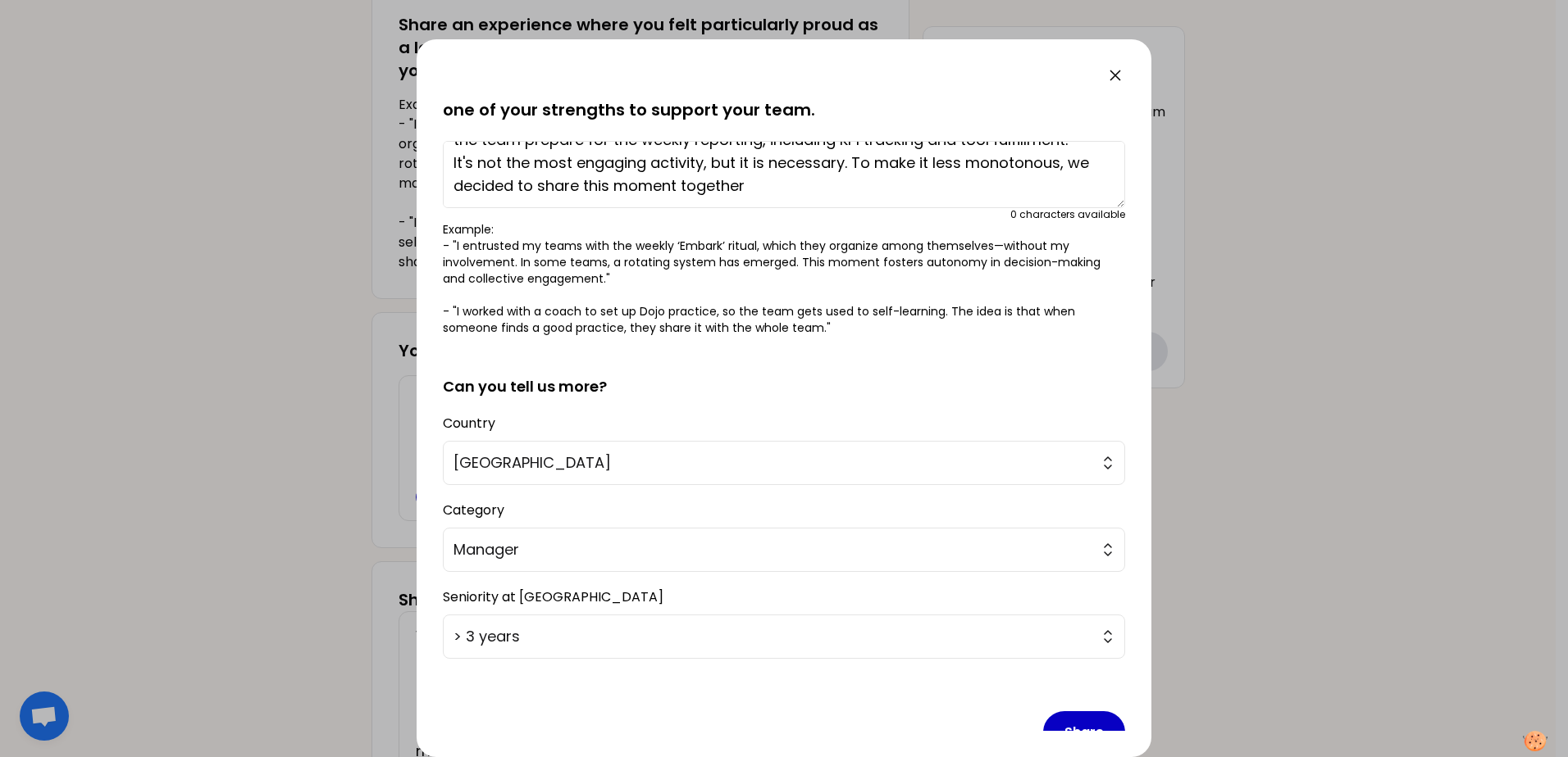
scroll to position [128, 0]
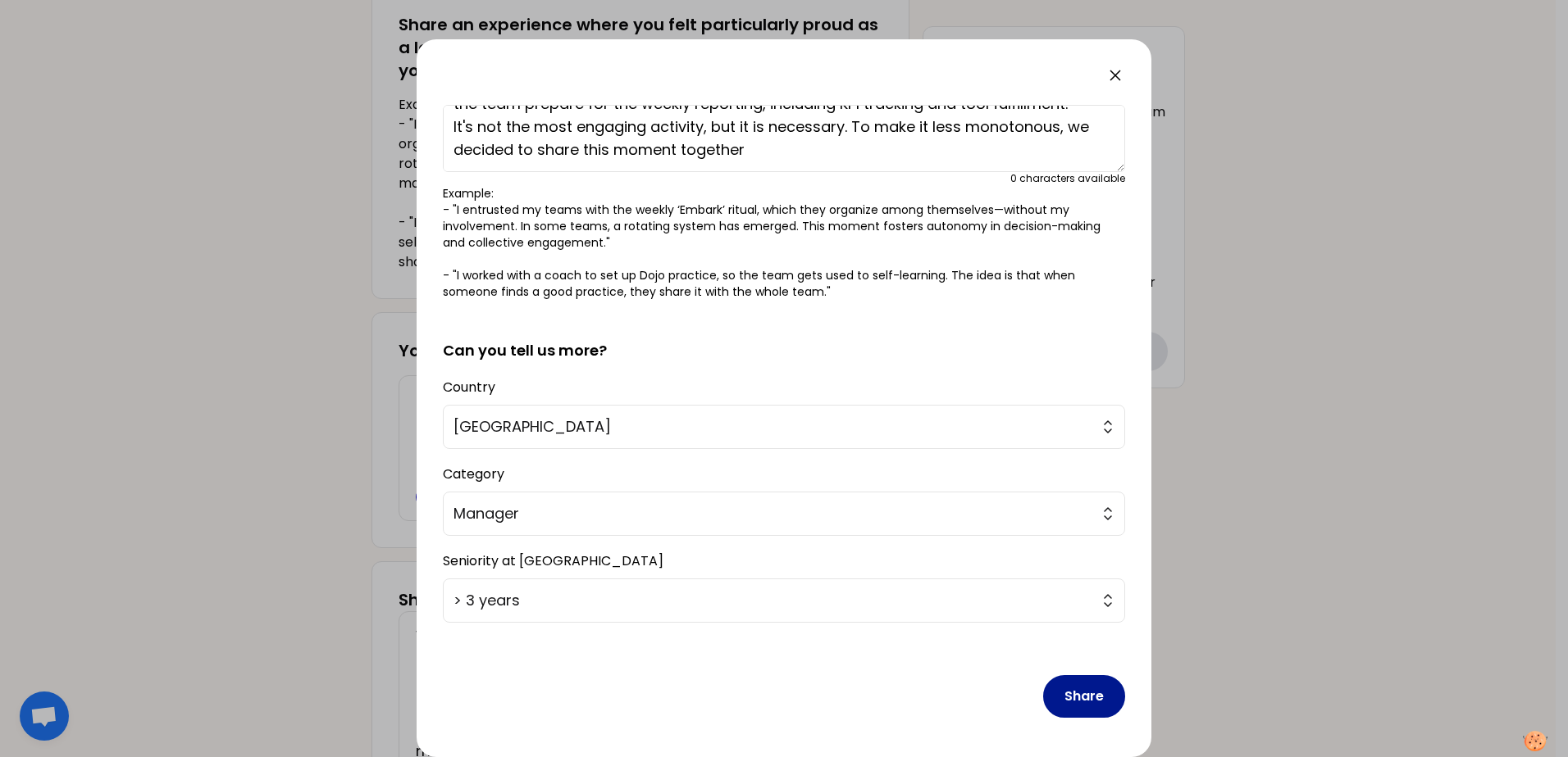
type textarea "I demonstrated leadership by organizing a Monday morning coffee session that he…"
click at [1067, 707] on button "Share" at bounding box center [1084, 696] width 82 height 43
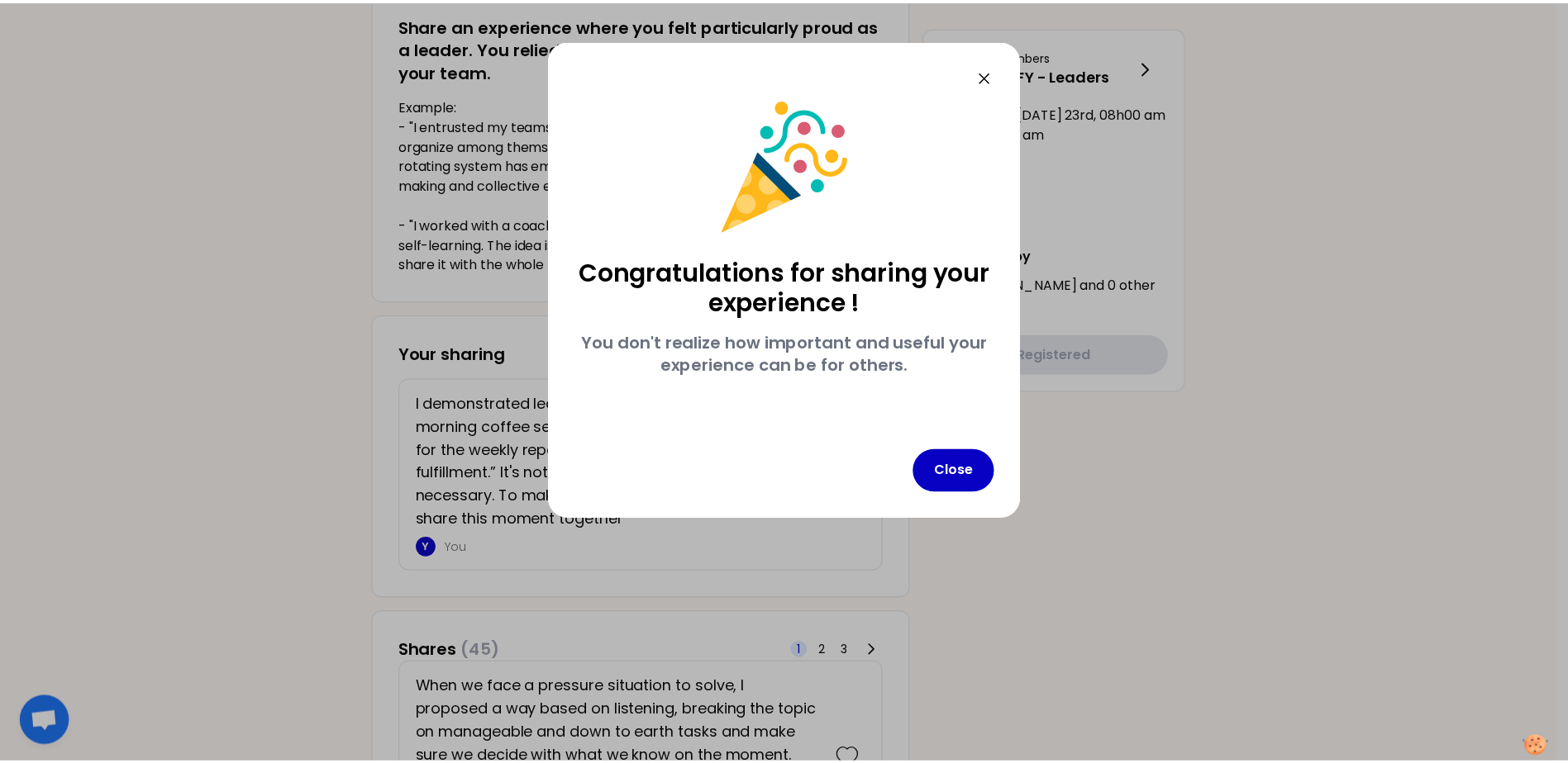
scroll to position [0, 0]
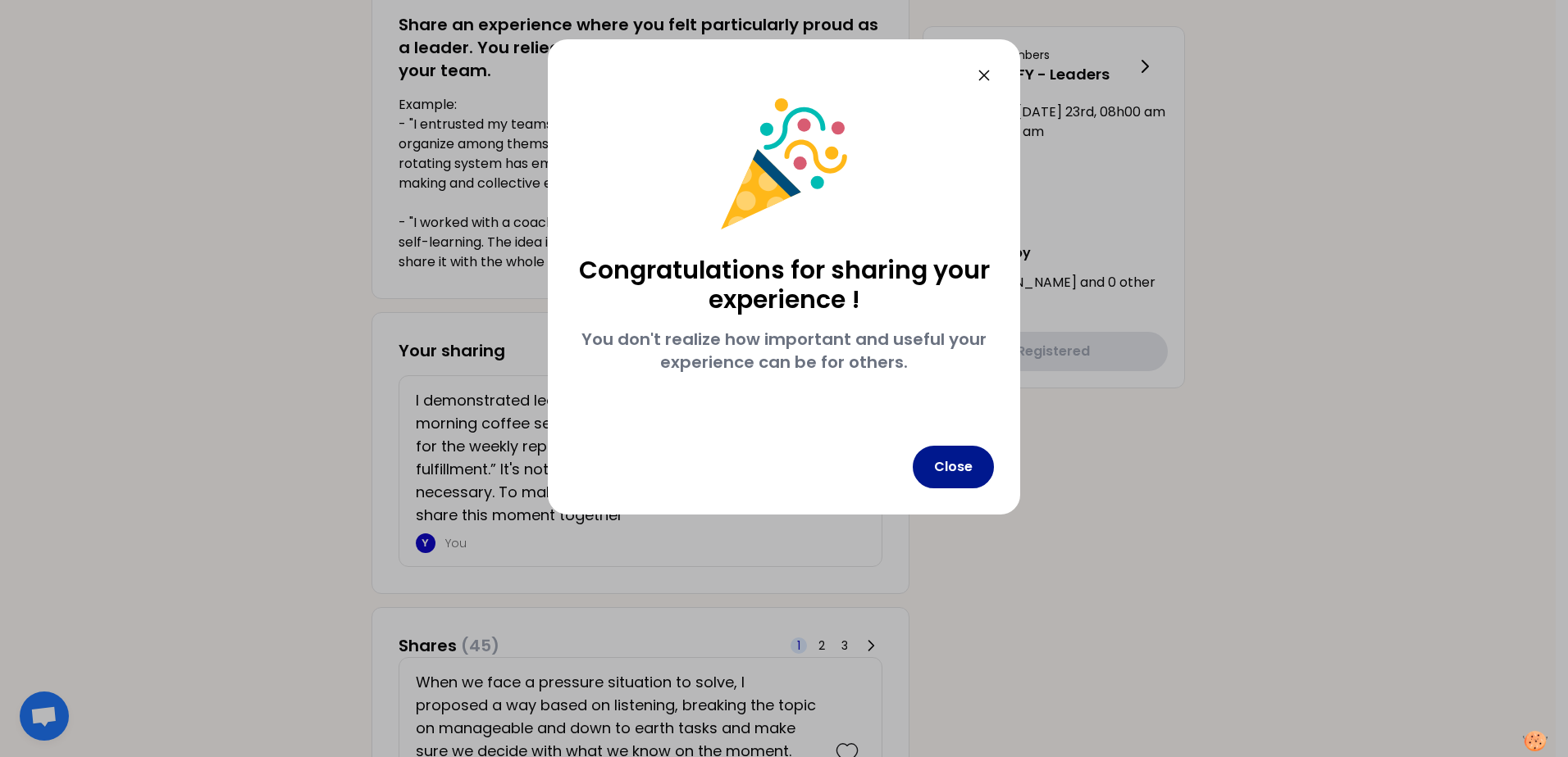
click at [951, 465] on button "Close" at bounding box center [953, 467] width 81 height 43
